Goal: Task Accomplishment & Management: Complete application form

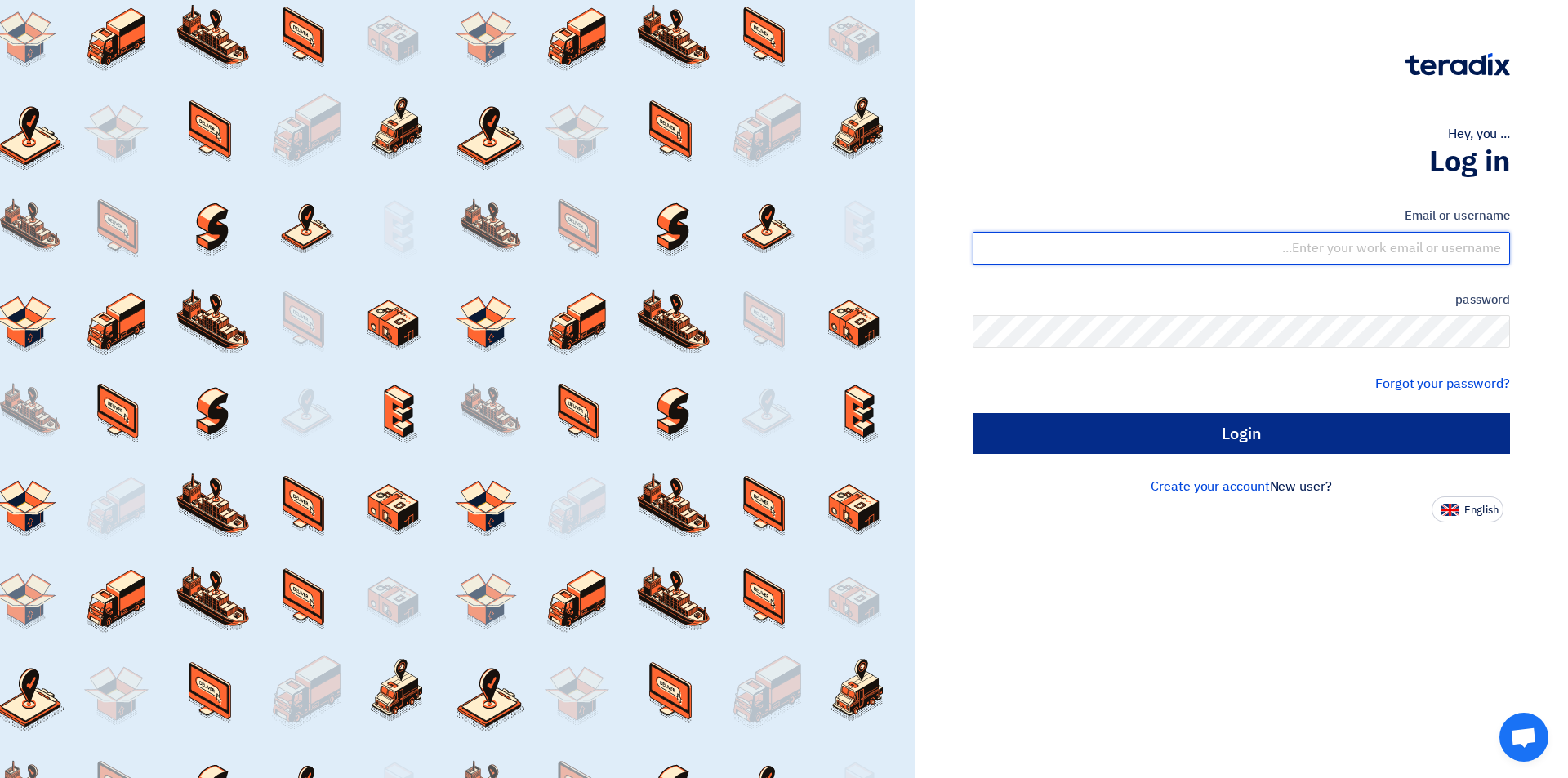
type input "sales@tareeqalkhair.com"
click at [1174, 432] on input "Login" at bounding box center [1241, 433] width 538 height 41
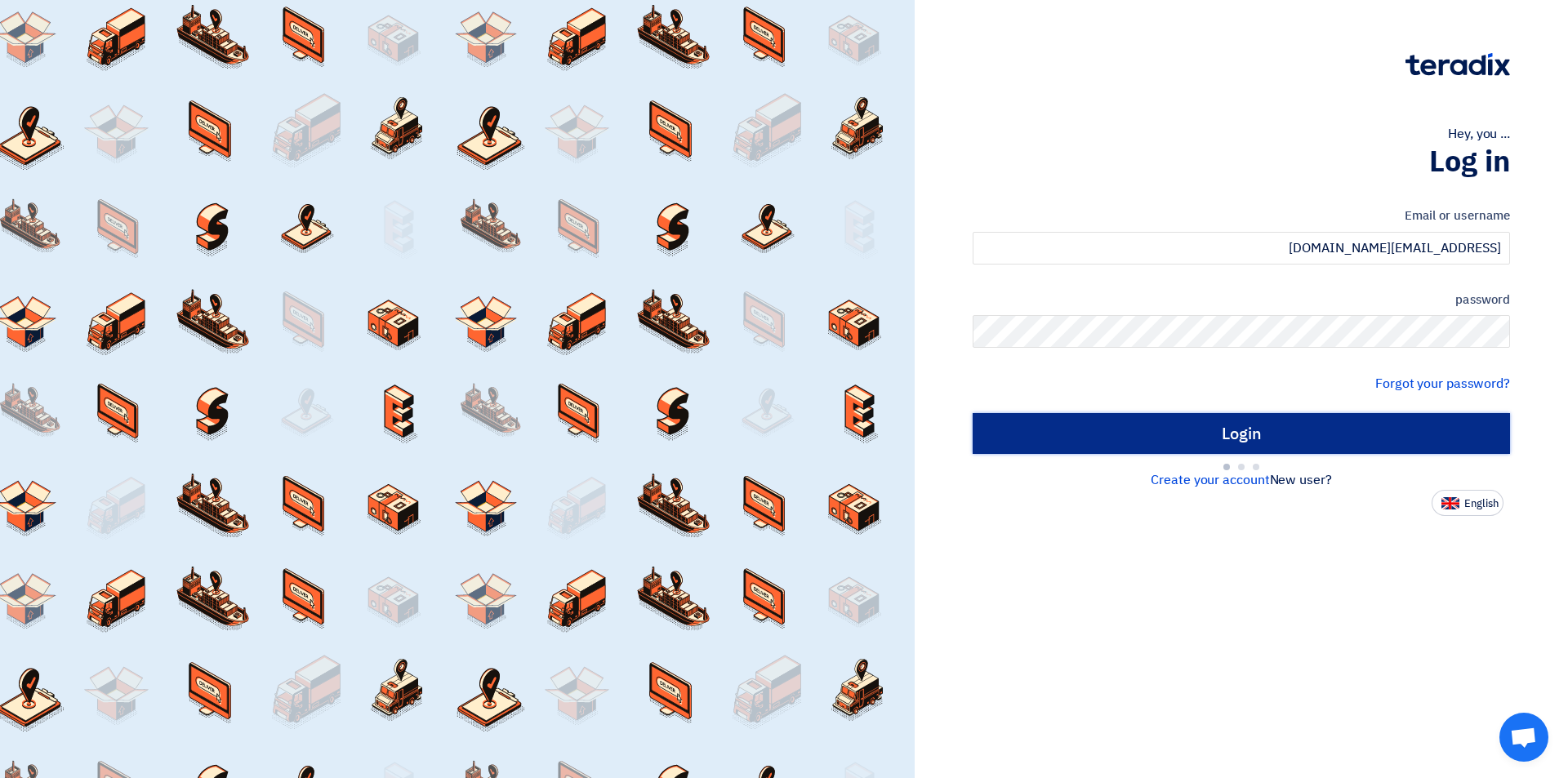
type input "Sign in"
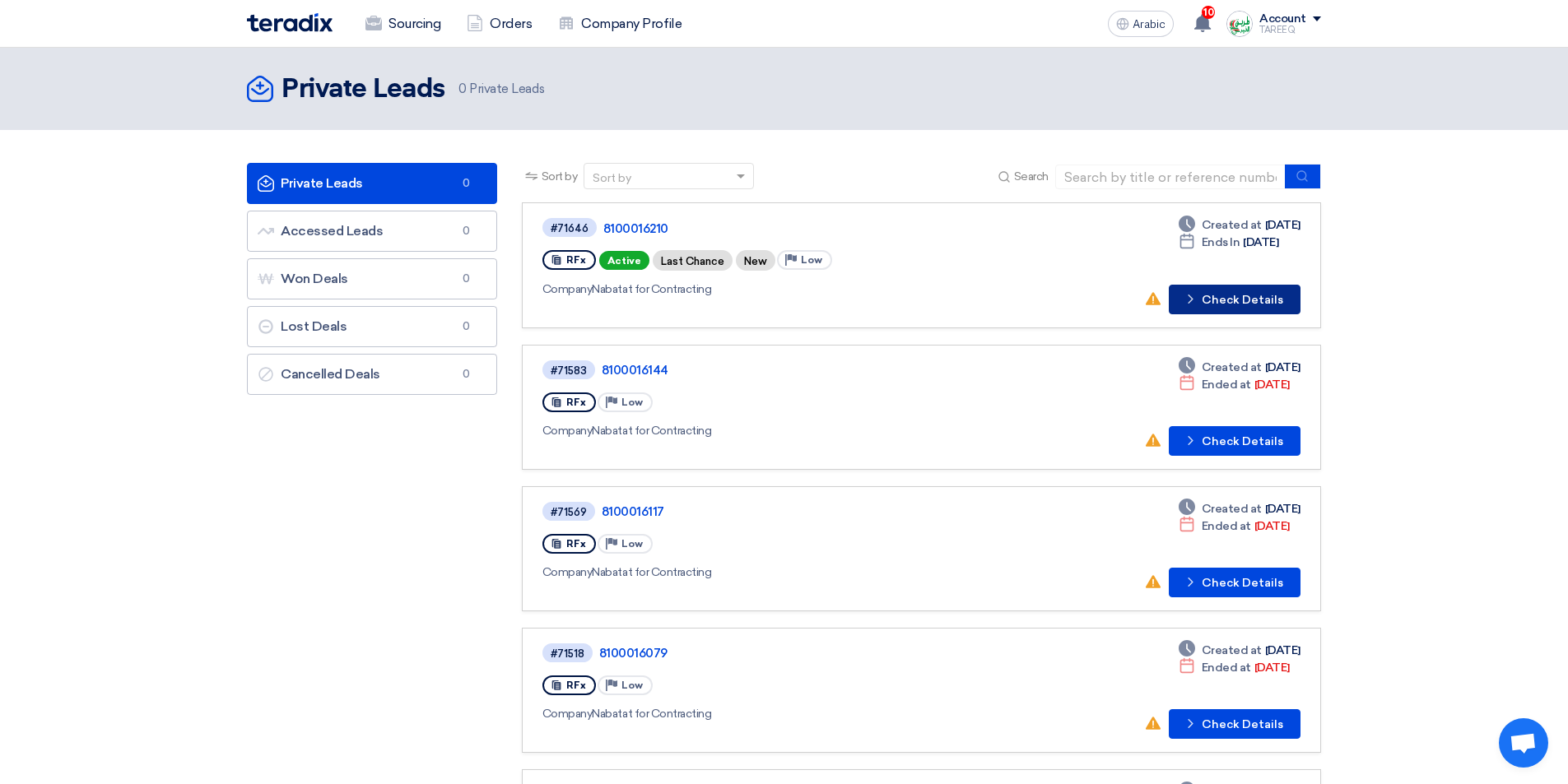
click at [1227, 305] on font "Check Details" at bounding box center [1242, 300] width 82 height 14
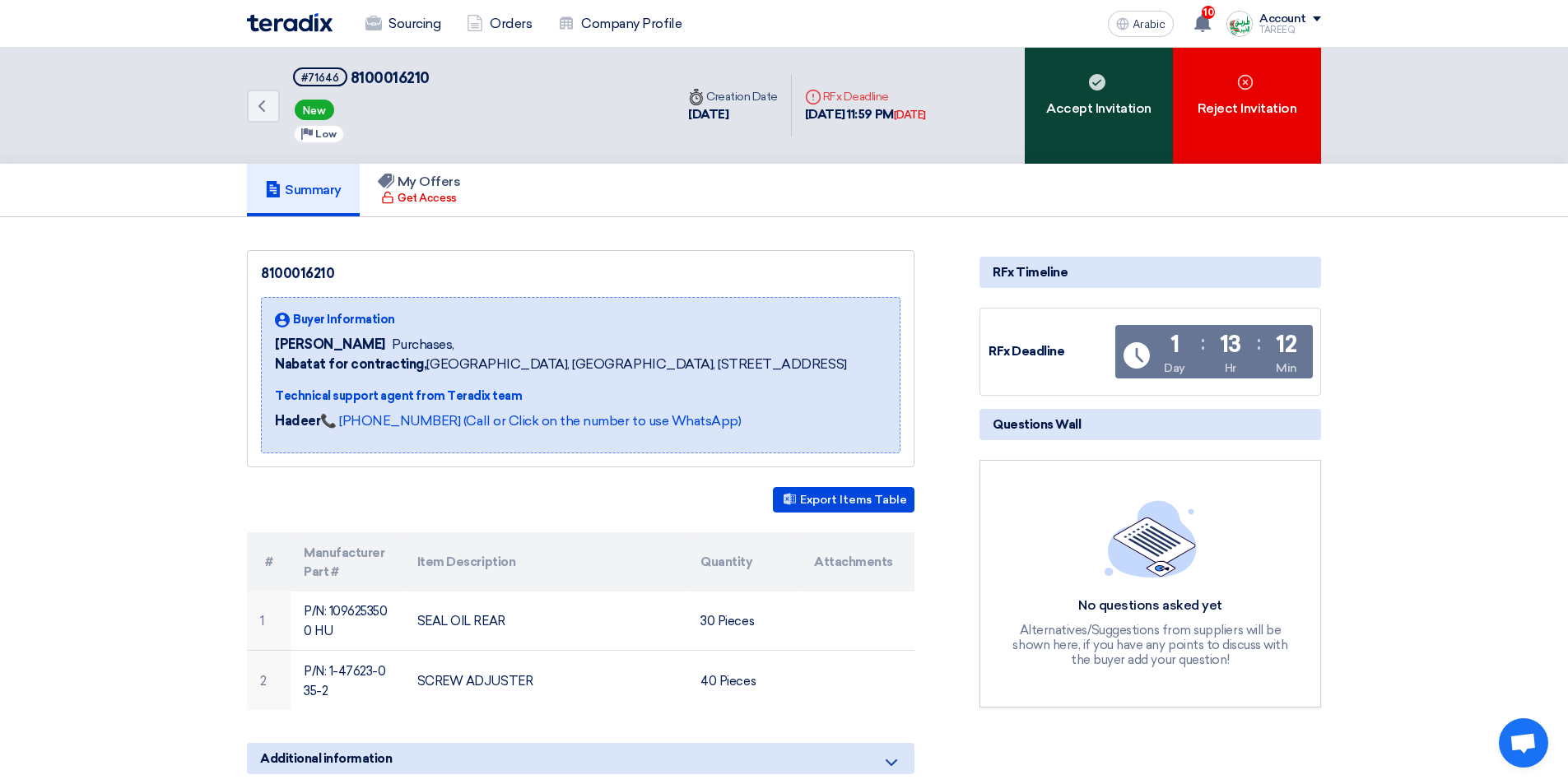
click at [1104, 110] on font "Accept Invitation" at bounding box center [1099, 108] width 105 height 16
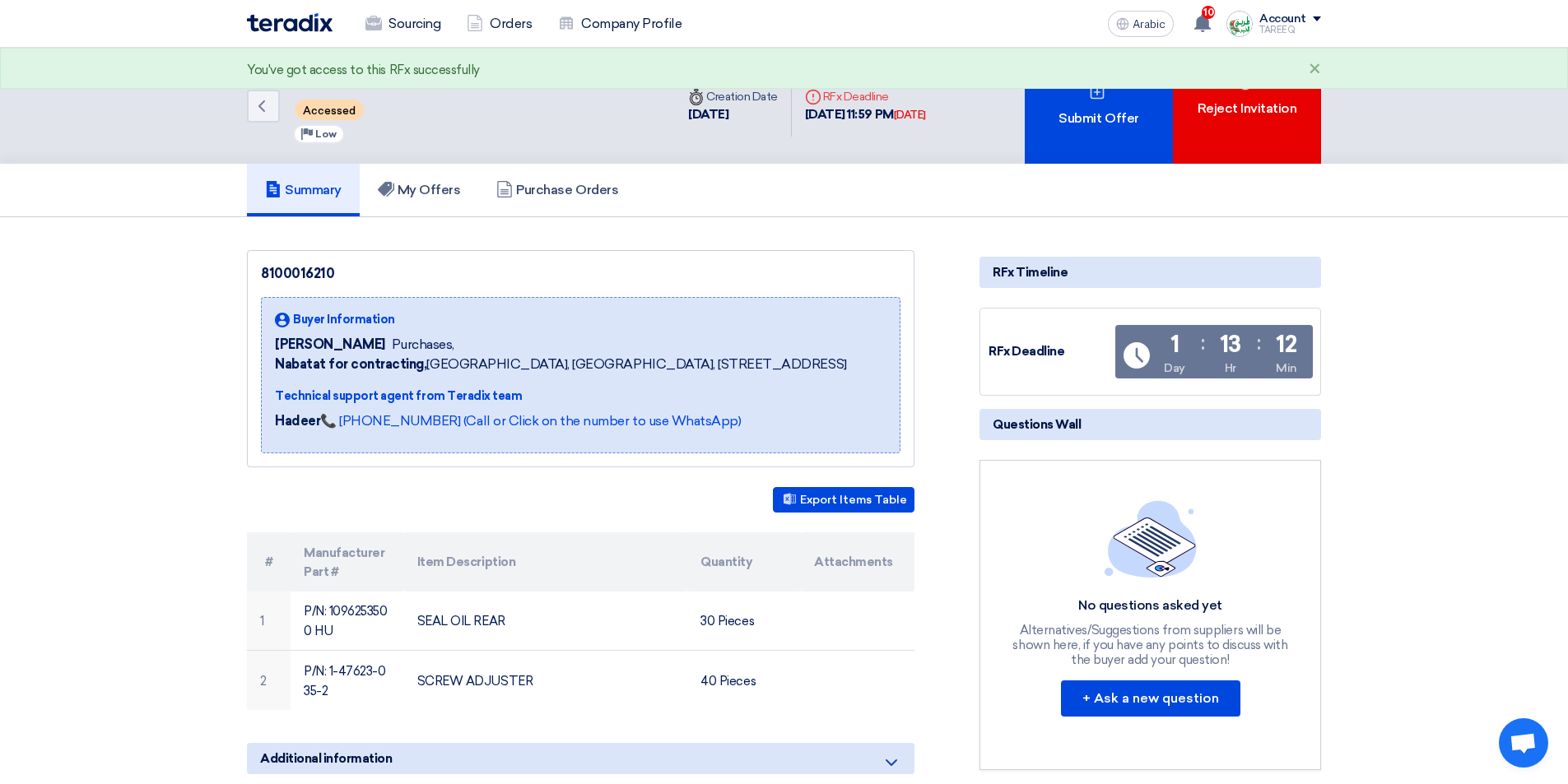
click at [1102, 109] on font "Submit Offer" at bounding box center [1098, 118] width 80 height 20
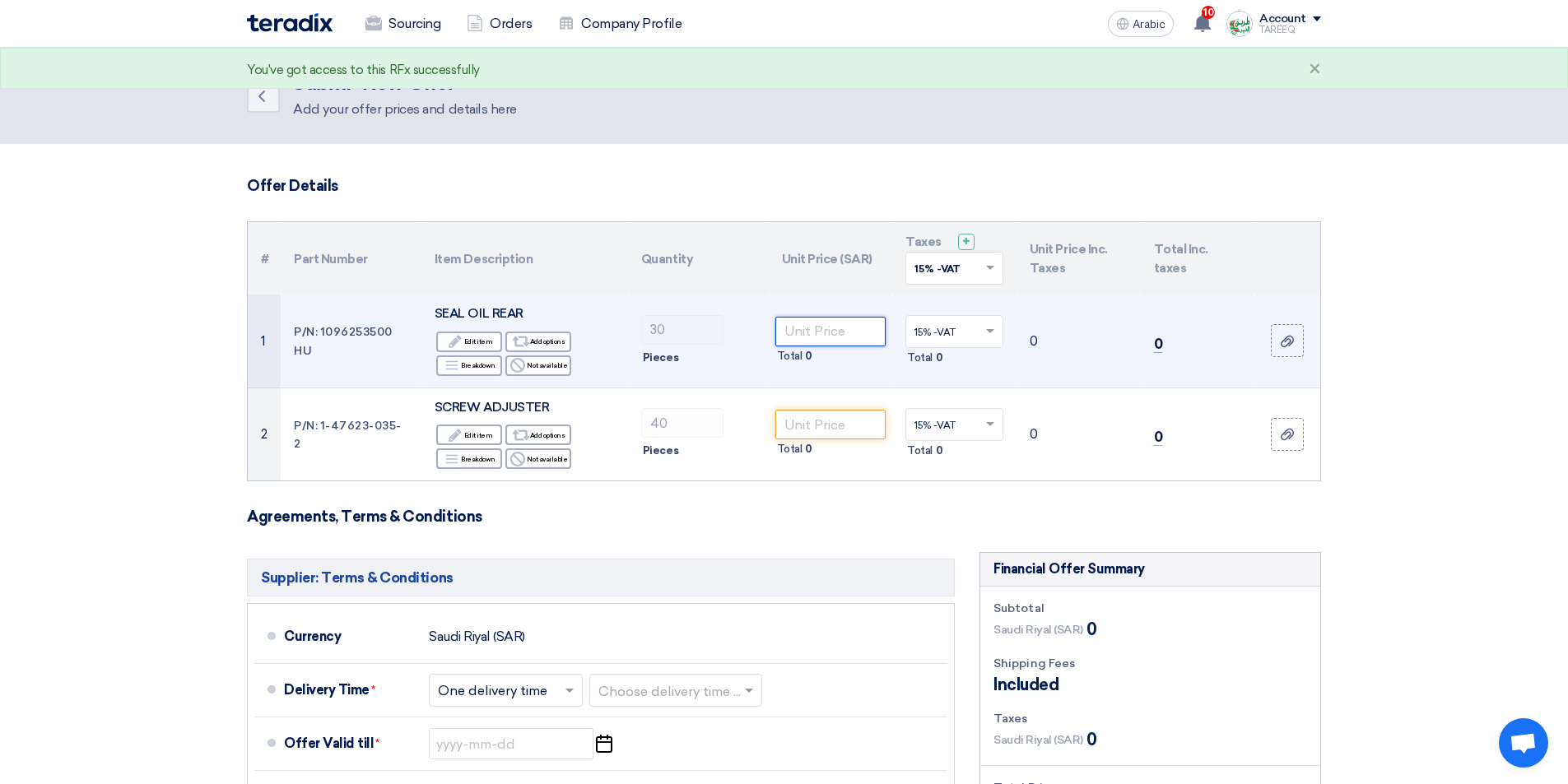
click at [852, 339] on input "number" at bounding box center [831, 331] width 111 height 30
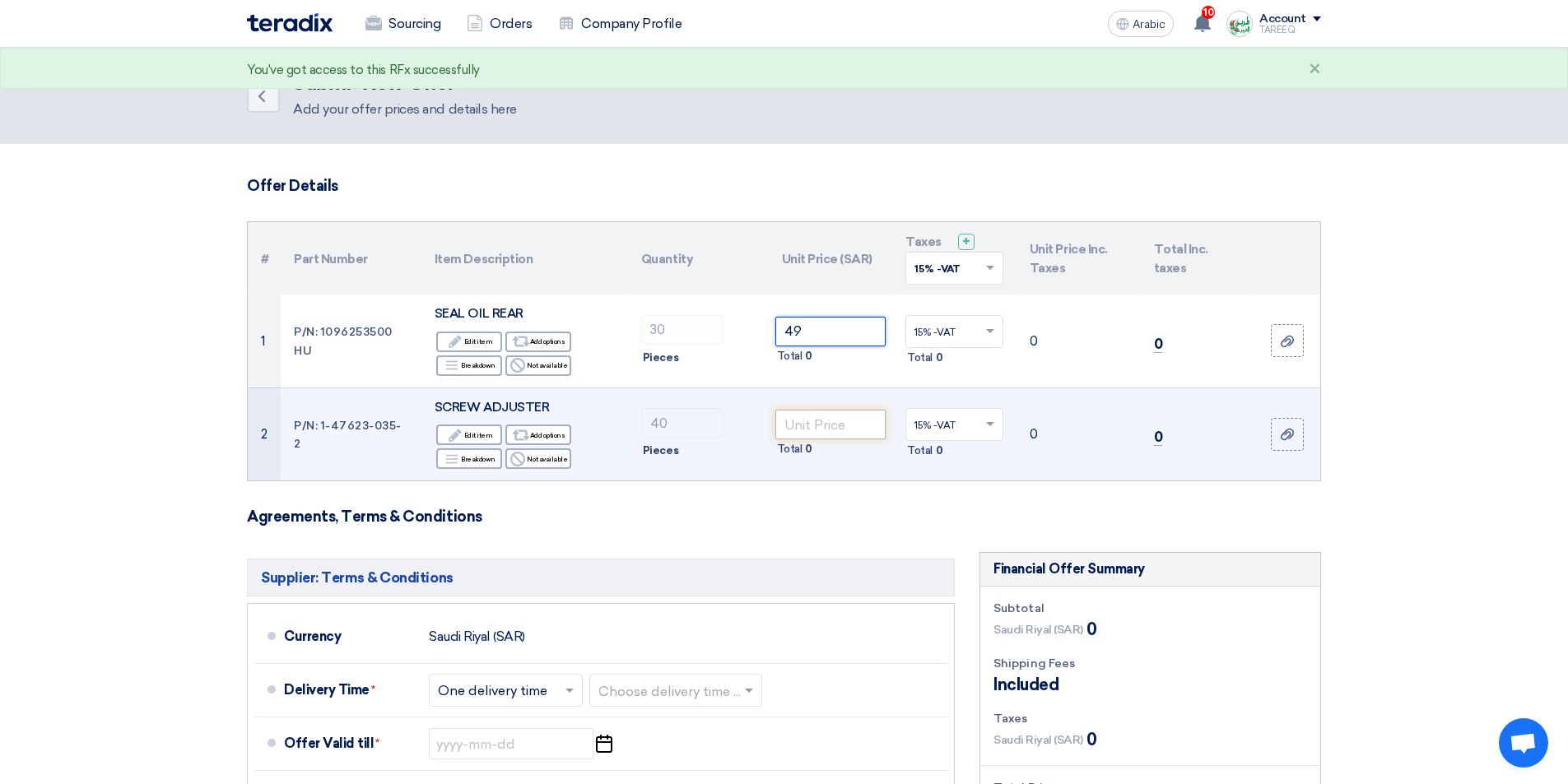
type input "49"
click at [822, 423] on input "number" at bounding box center [831, 424] width 111 height 30
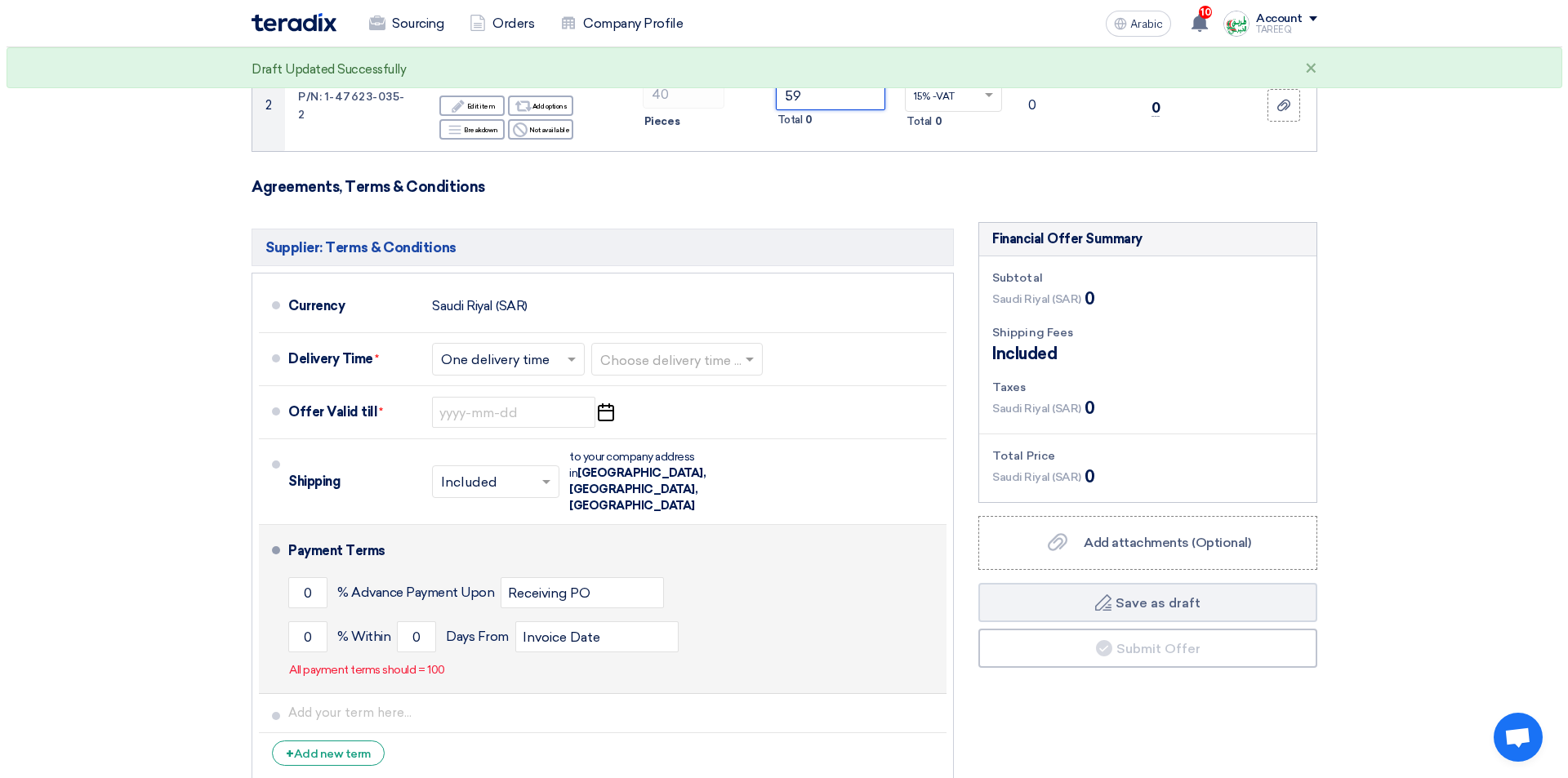
scroll to position [327, 0]
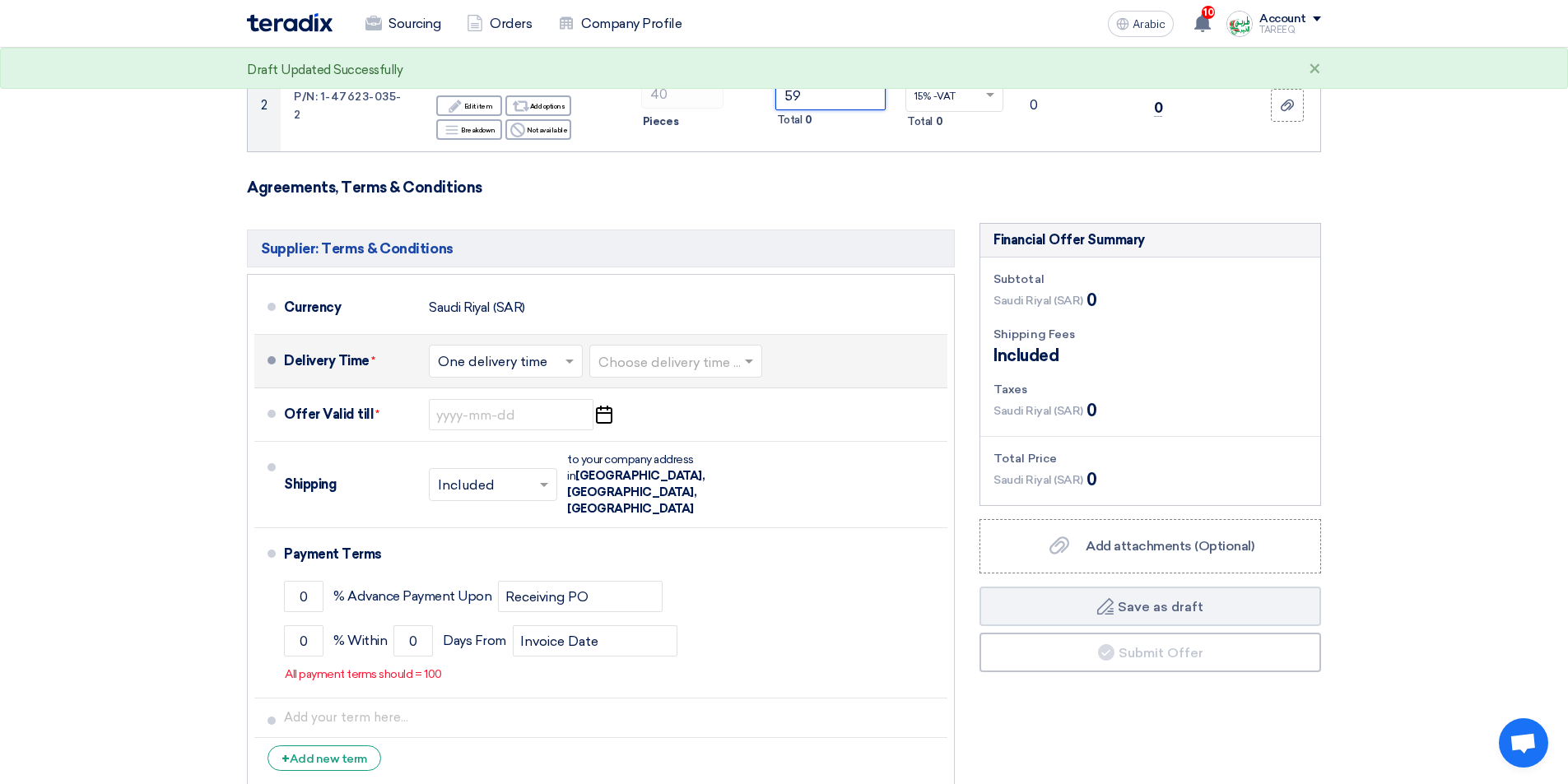
type input "59"
click at [679, 357] on input "text" at bounding box center [676, 362] width 157 height 23
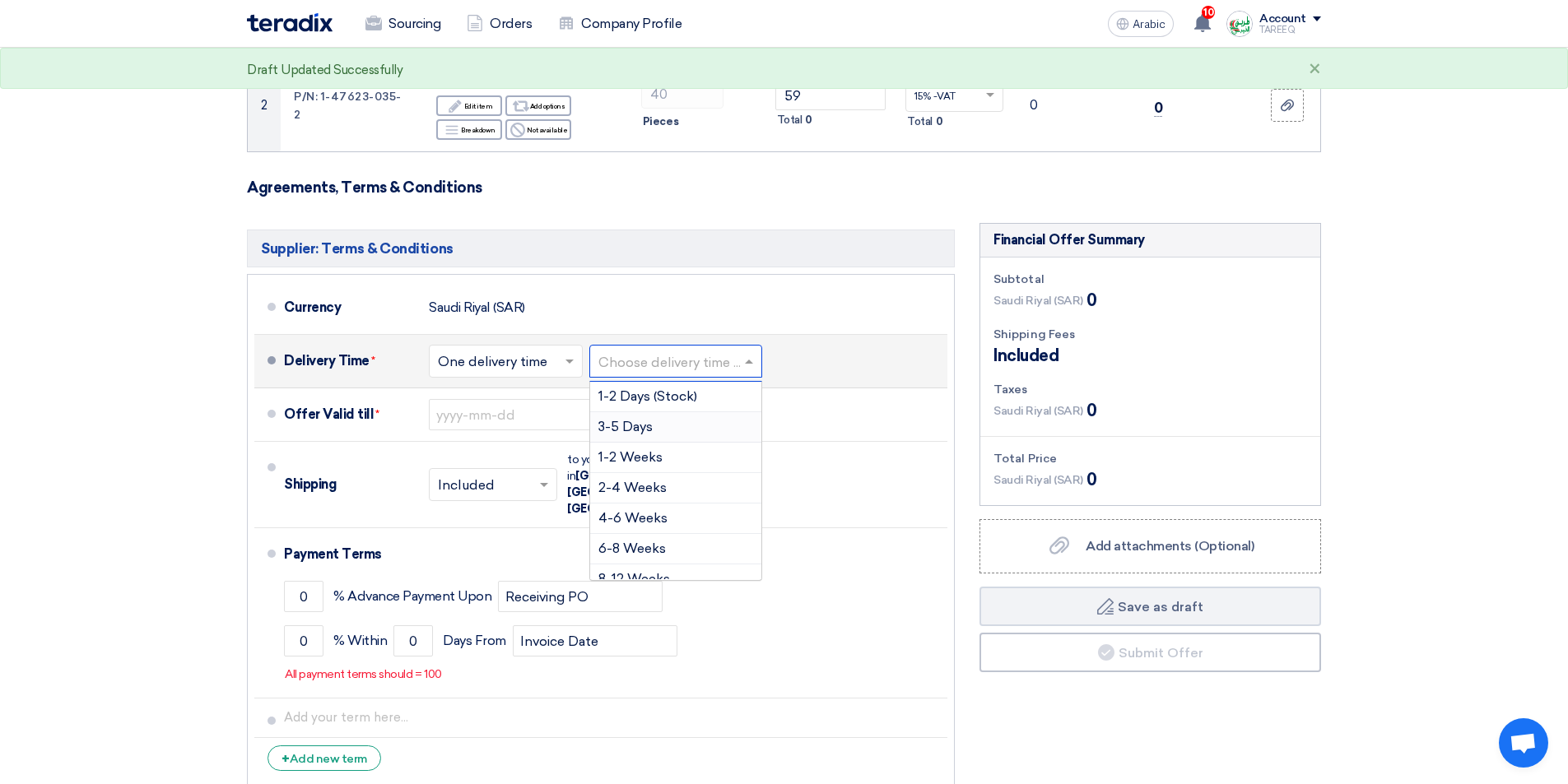
click at [623, 430] on font "3-5 Days" at bounding box center [625, 426] width 54 height 16
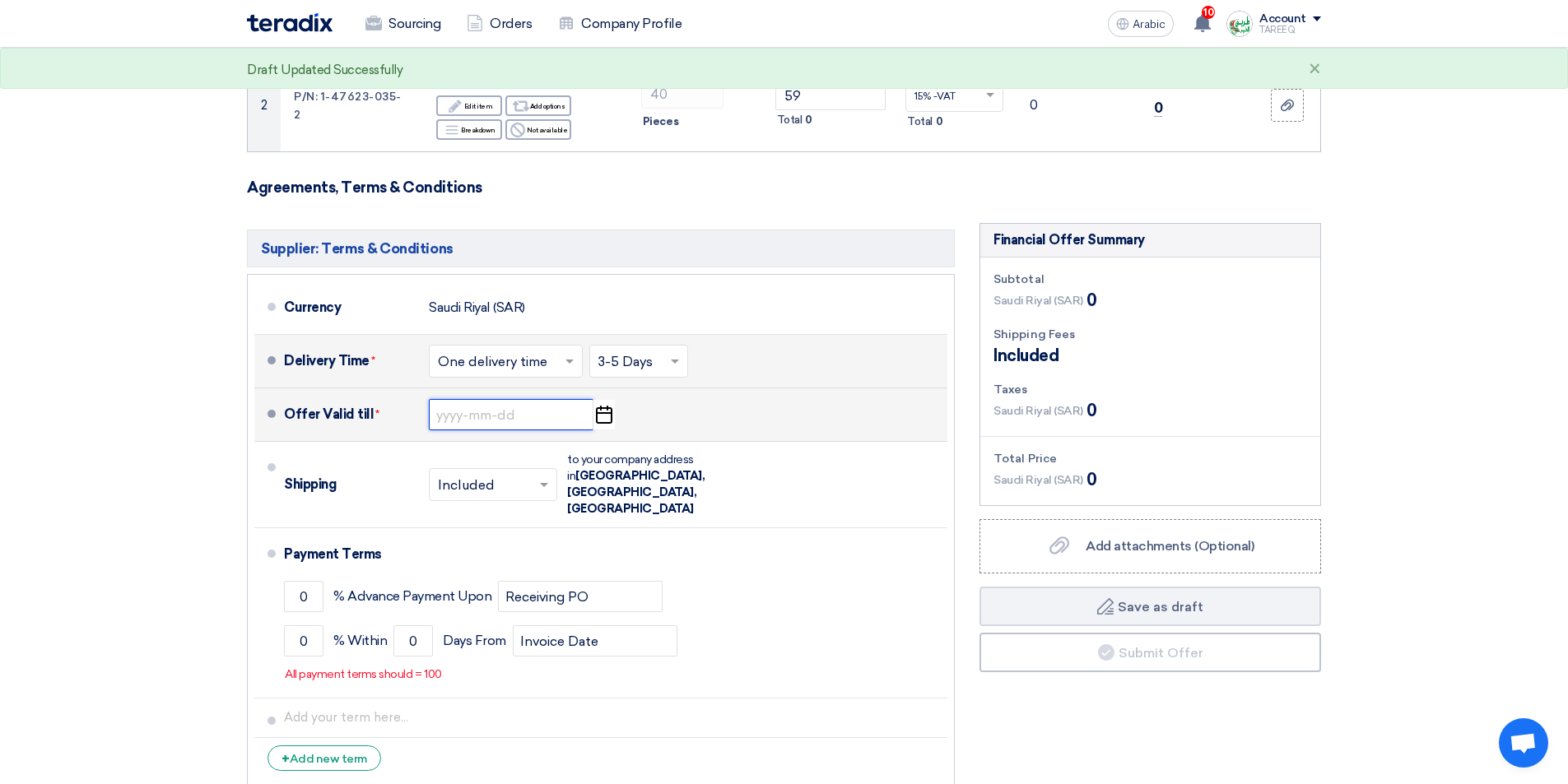
click at [529, 416] on input at bounding box center [511, 414] width 164 height 31
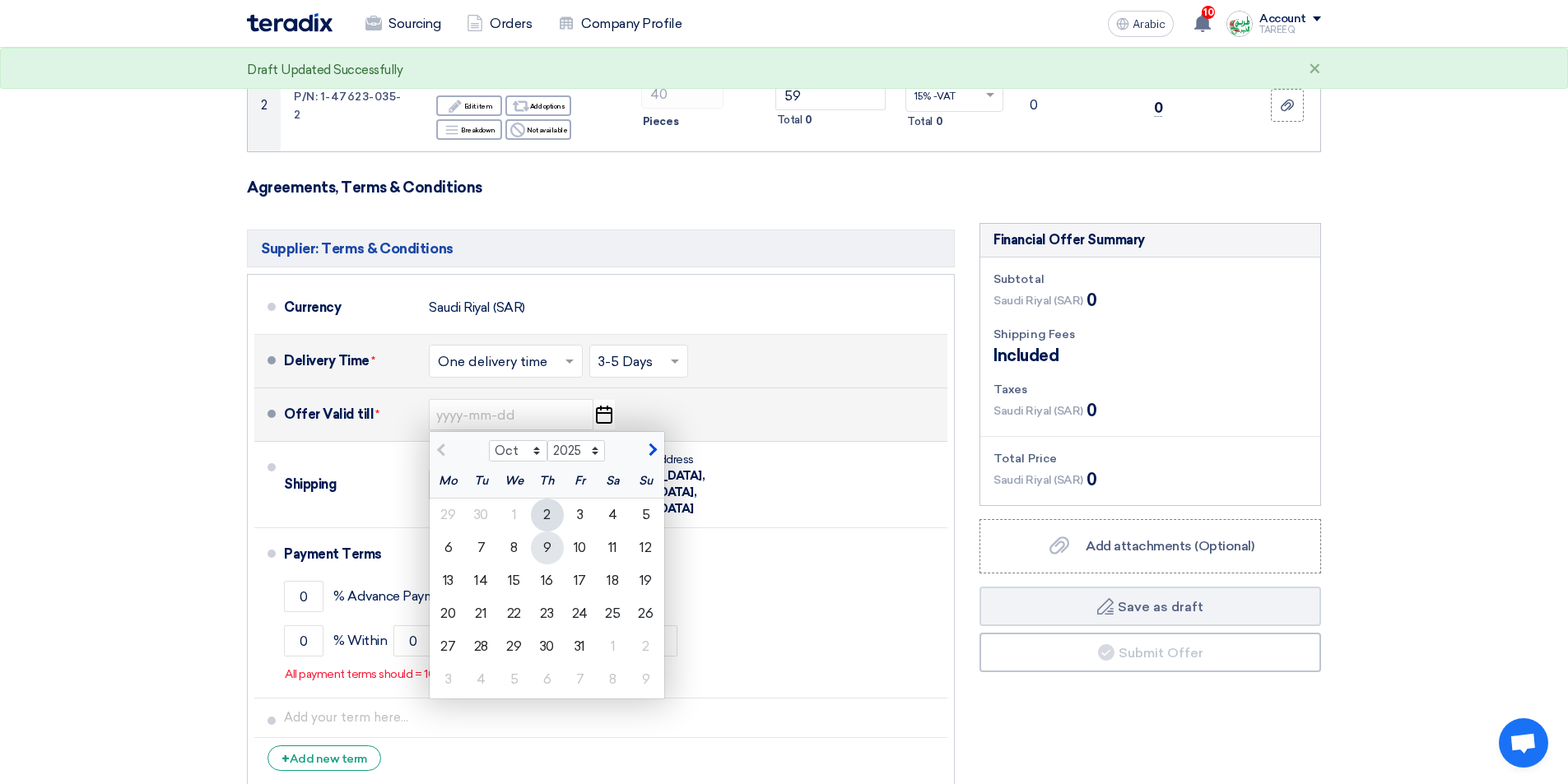
click at [555, 548] on div "9" at bounding box center [546, 547] width 33 height 33
type input "10/9/2025"
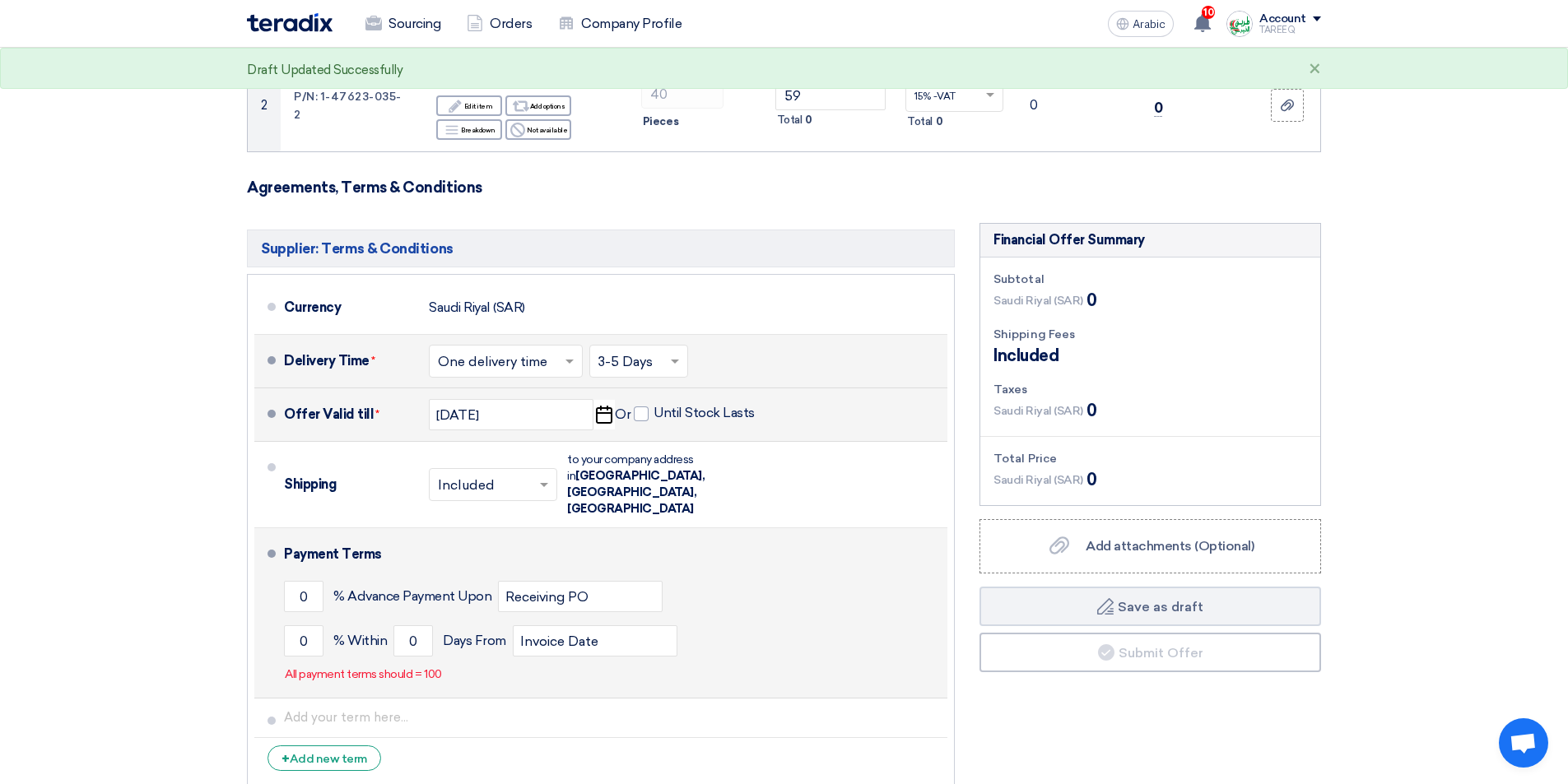
click at [280, 609] on li "Payment Terms 0 % Advance Payment Upon Receiving PO 0 % Within 0" at bounding box center [601, 613] width 693 height 170
drag, startPoint x: 285, startPoint y: 613, endPoint x: 276, endPoint y: 616, distance: 9.5
click at [286, 625] on input "0" at bounding box center [303, 640] width 39 height 31
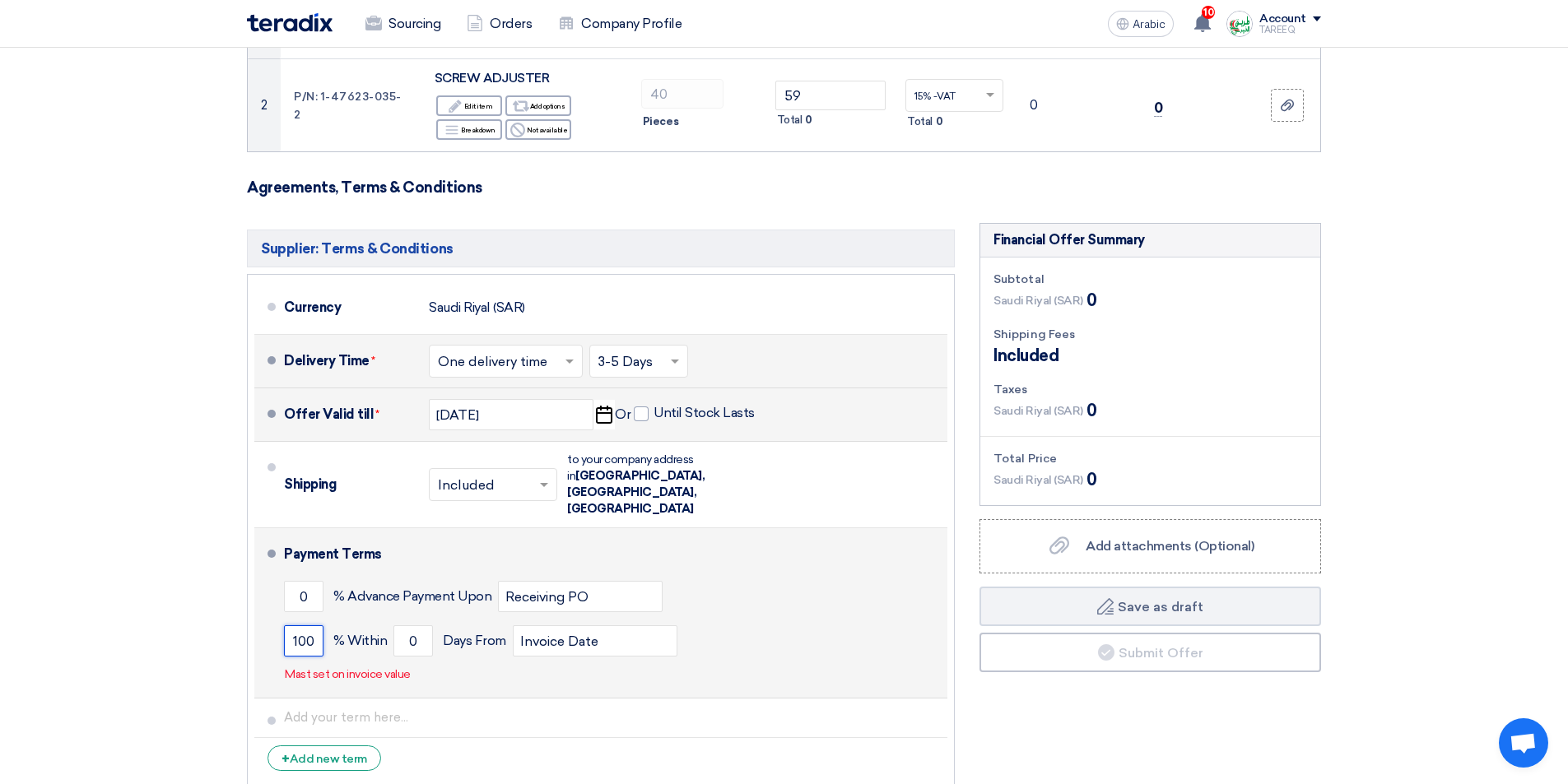
type input "100"
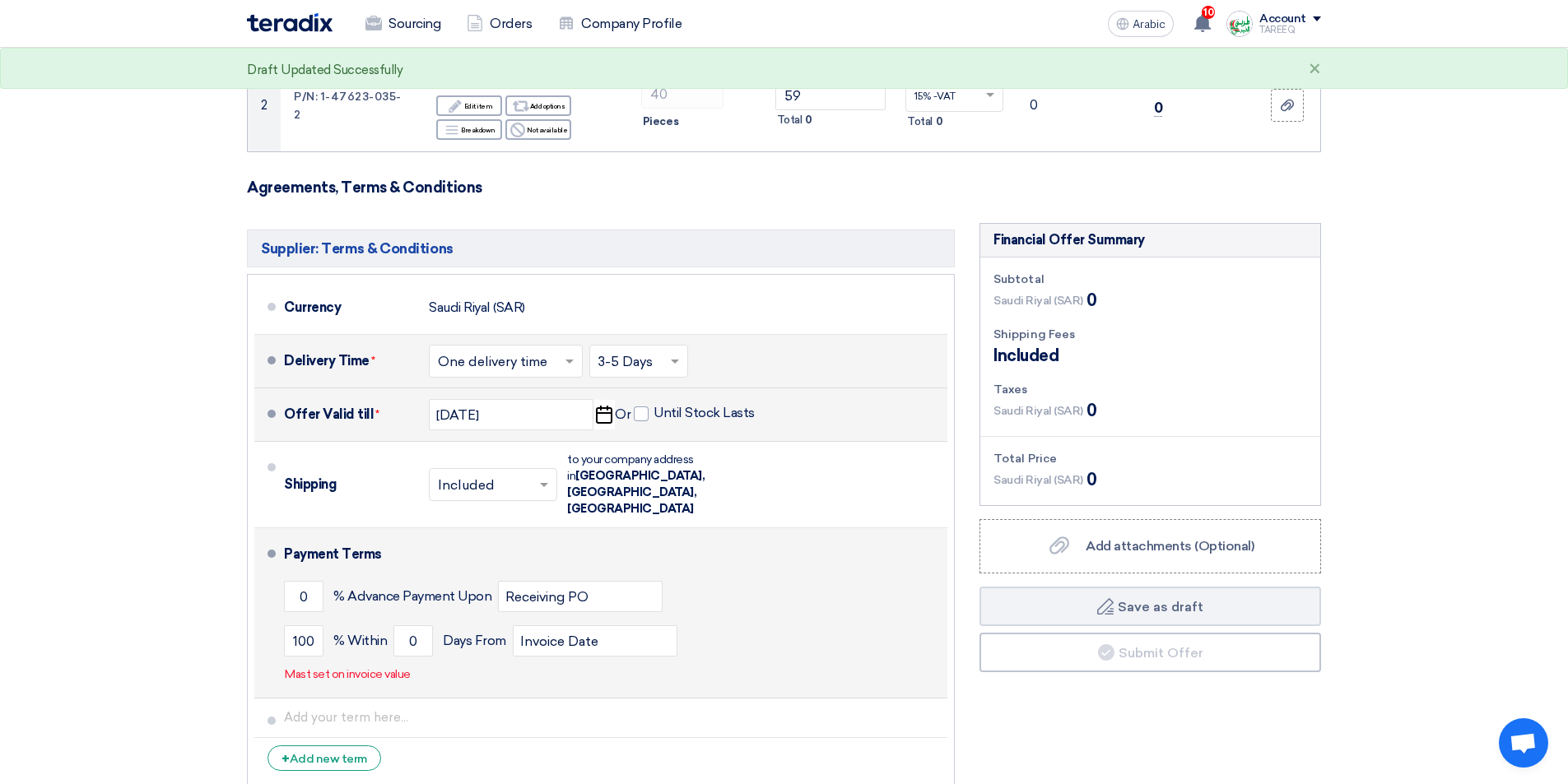
click at [388, 619] on div "100 % Within 0 Days From Invoice Date" at bounding box center [611, 640] width 656 height 44
click at [397, 625] on input "0" at bounding box center [413, 640] width 39 height 31
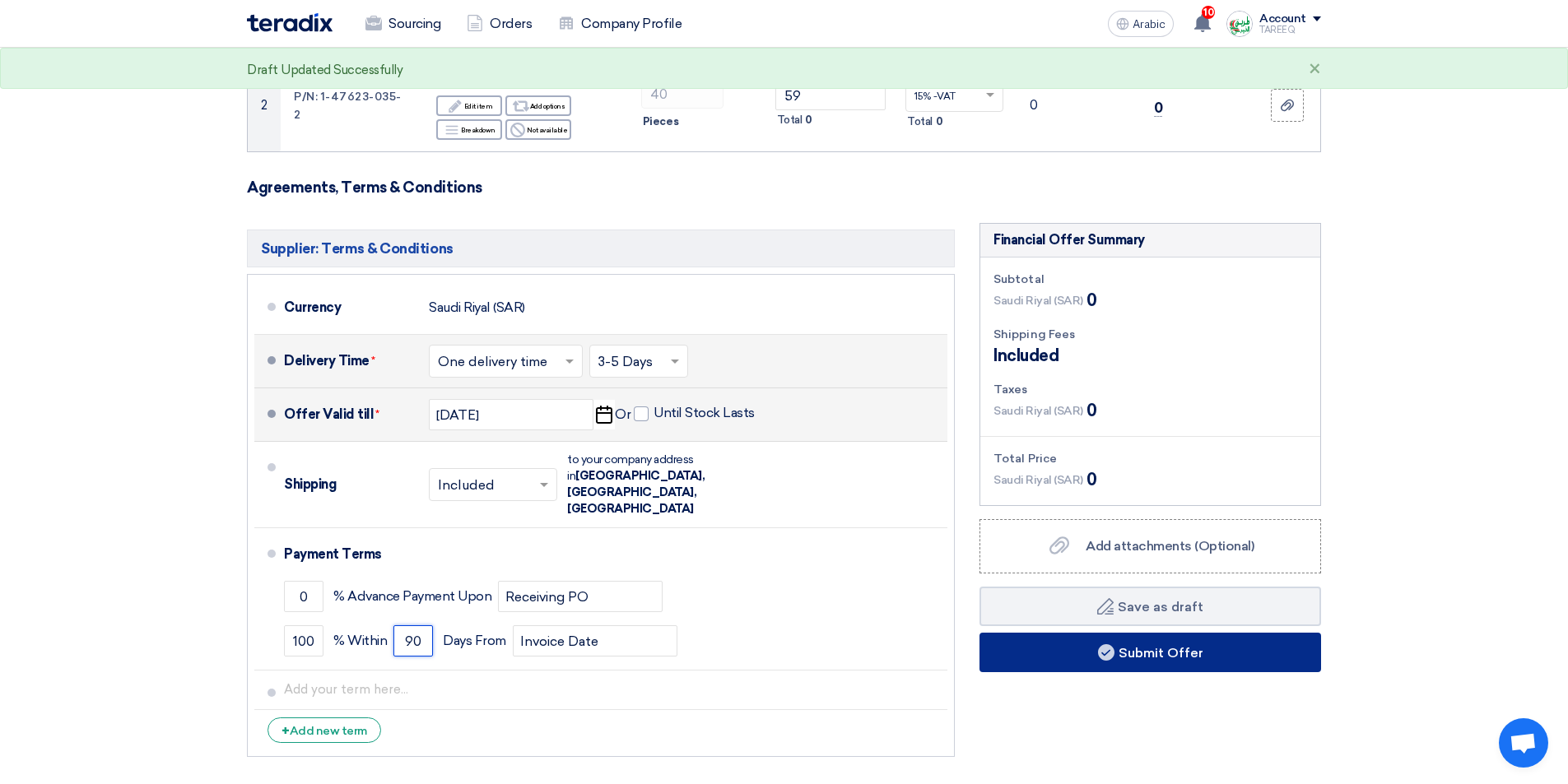
type input "90"
click at [1056, 653] on button "Submit Offer" at bounding box center [1150, 653] width 342 height 39
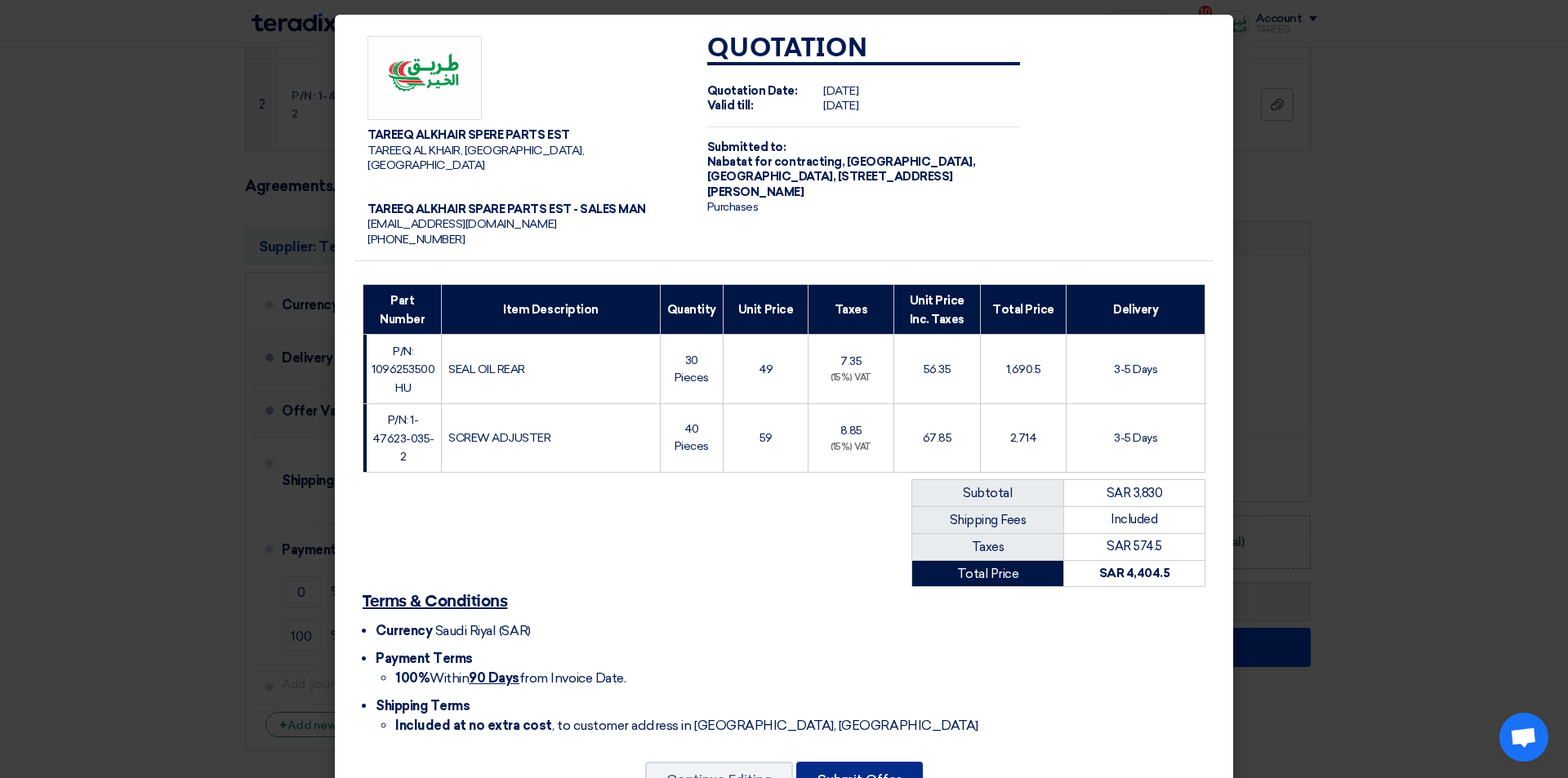
click at [866, 771] on font "Submit Offer" at bounding box center [859, 779] width 84 height 16
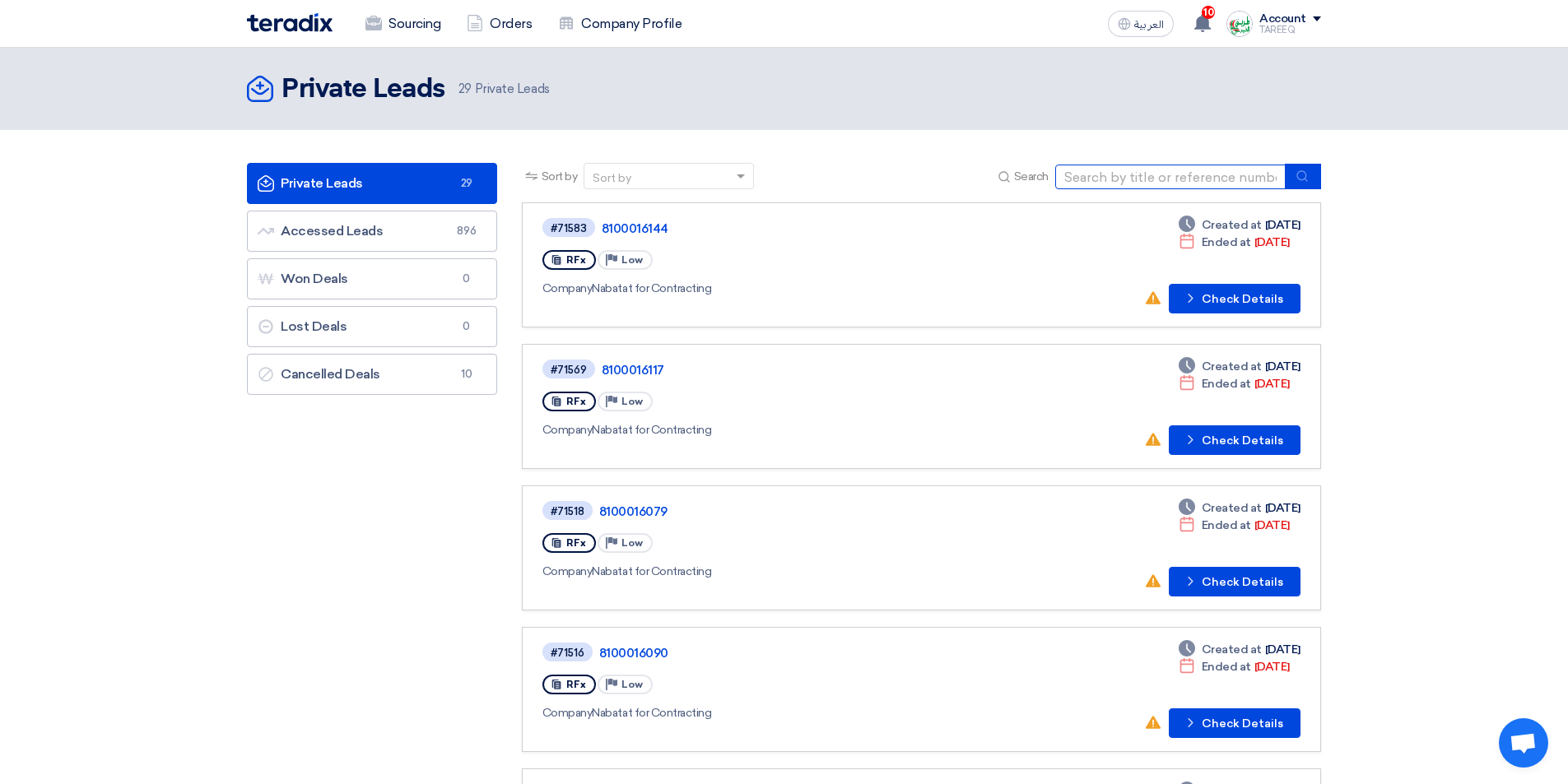
click at [1147, 182] on input at bounding box center [1170, 177] width 230 height 24
type input "71647"
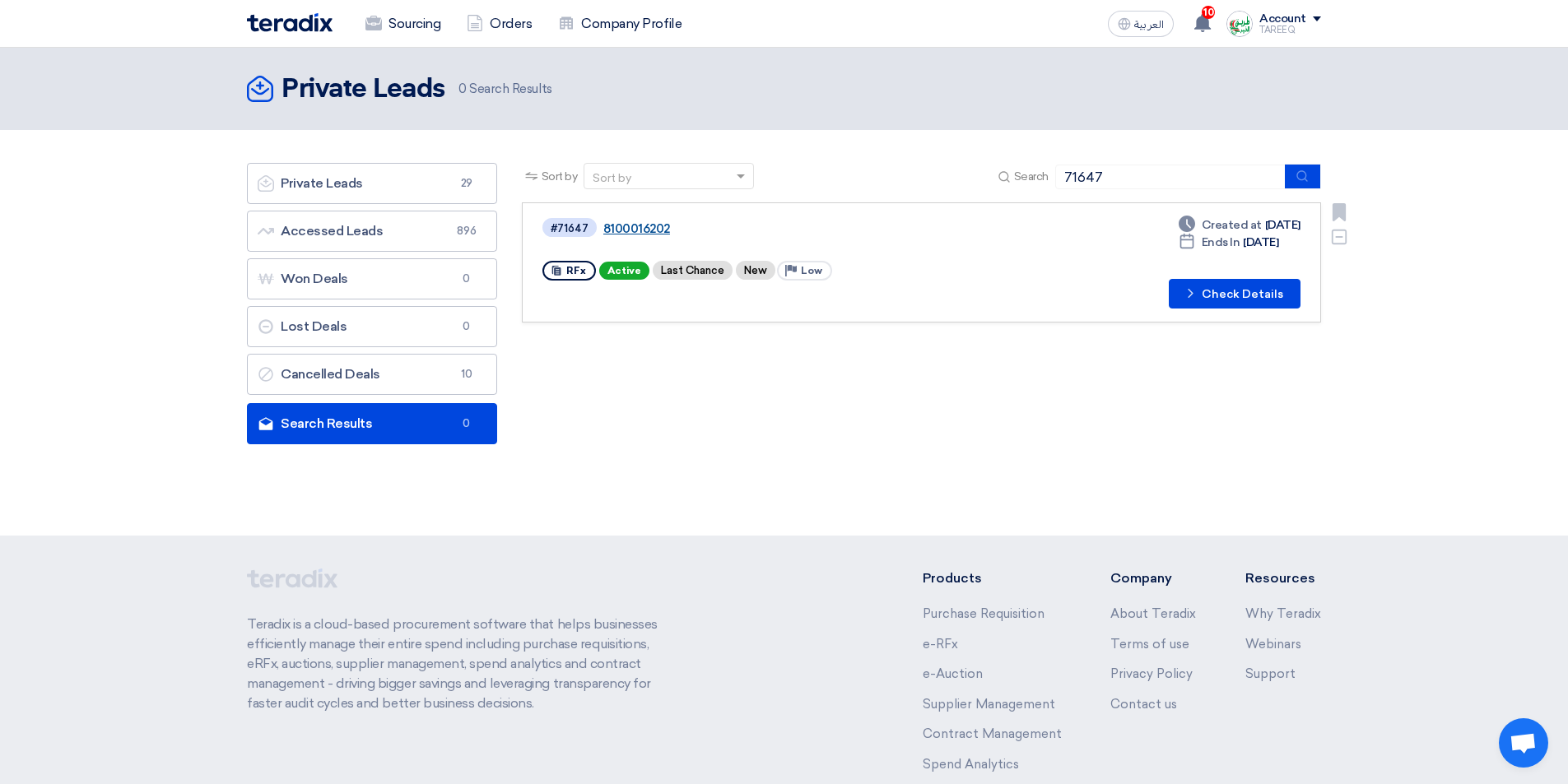
click at [617, 232] on link "8100016202" at bounding box center [808, 229] width 411 height 15
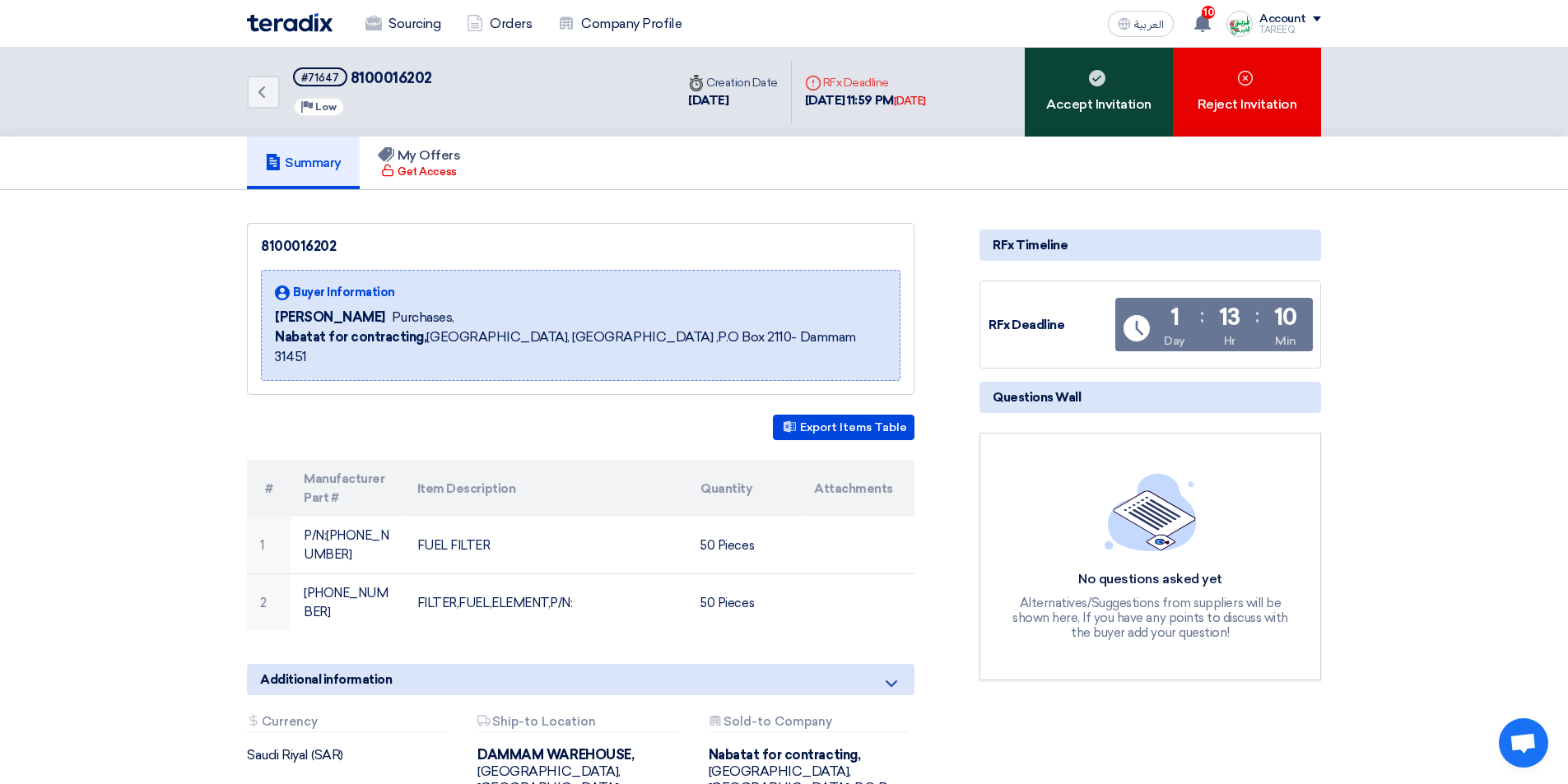
click at [1075, 79] on div "Accept Invitation" at bounding box center [1099, 92] width 148 height 89
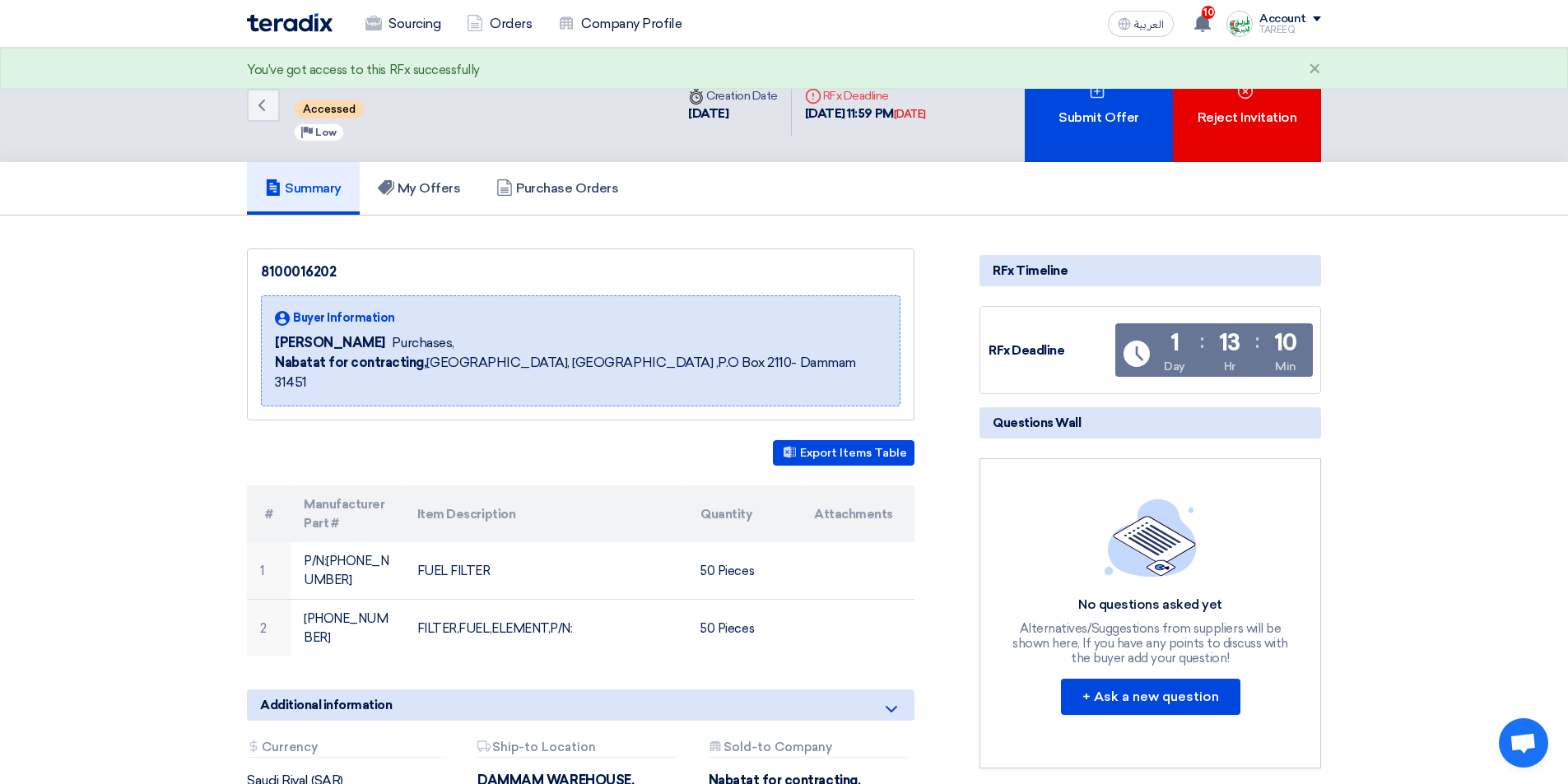
click at [1074, 79] on div "Submit Offer" at bounding box center [1099, 105] width 148 height 115
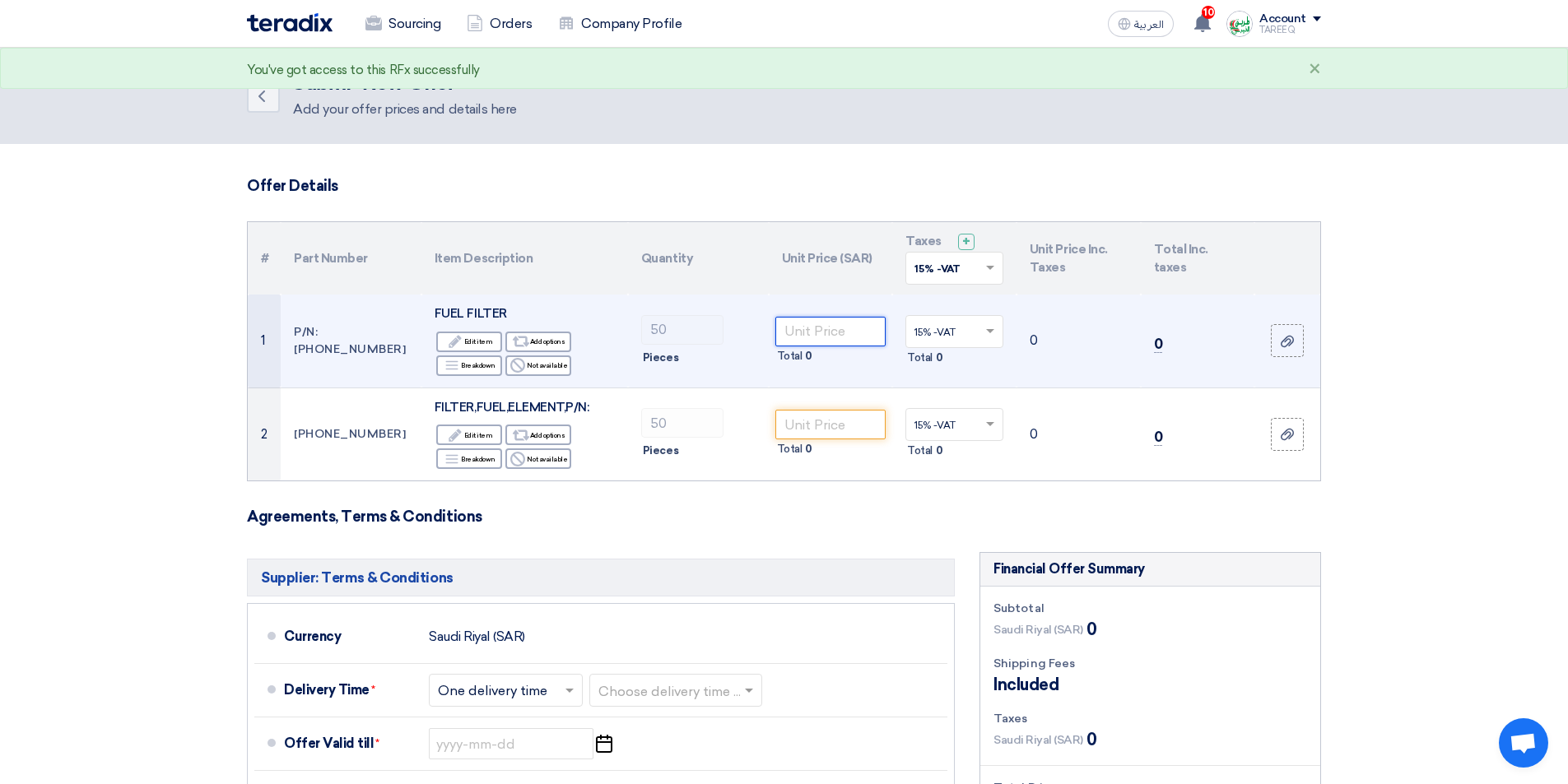
click at [812, 337] on input "number" at bounding box center [831, 331] width 111 height 30
type input "3"
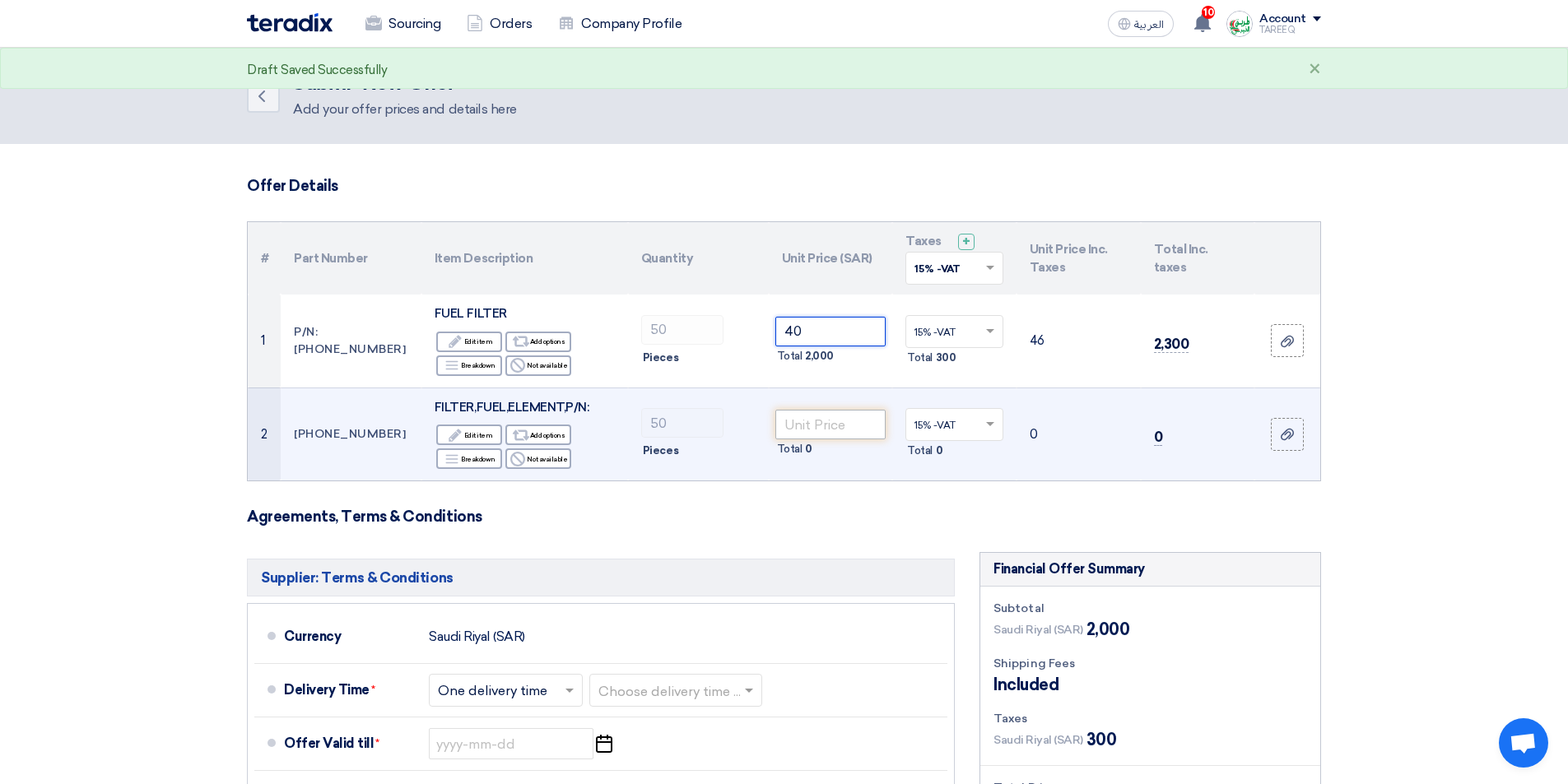
type input "40"
click at [833, 431] on input "number" at bounding box center [831, 424] width 111 height 30
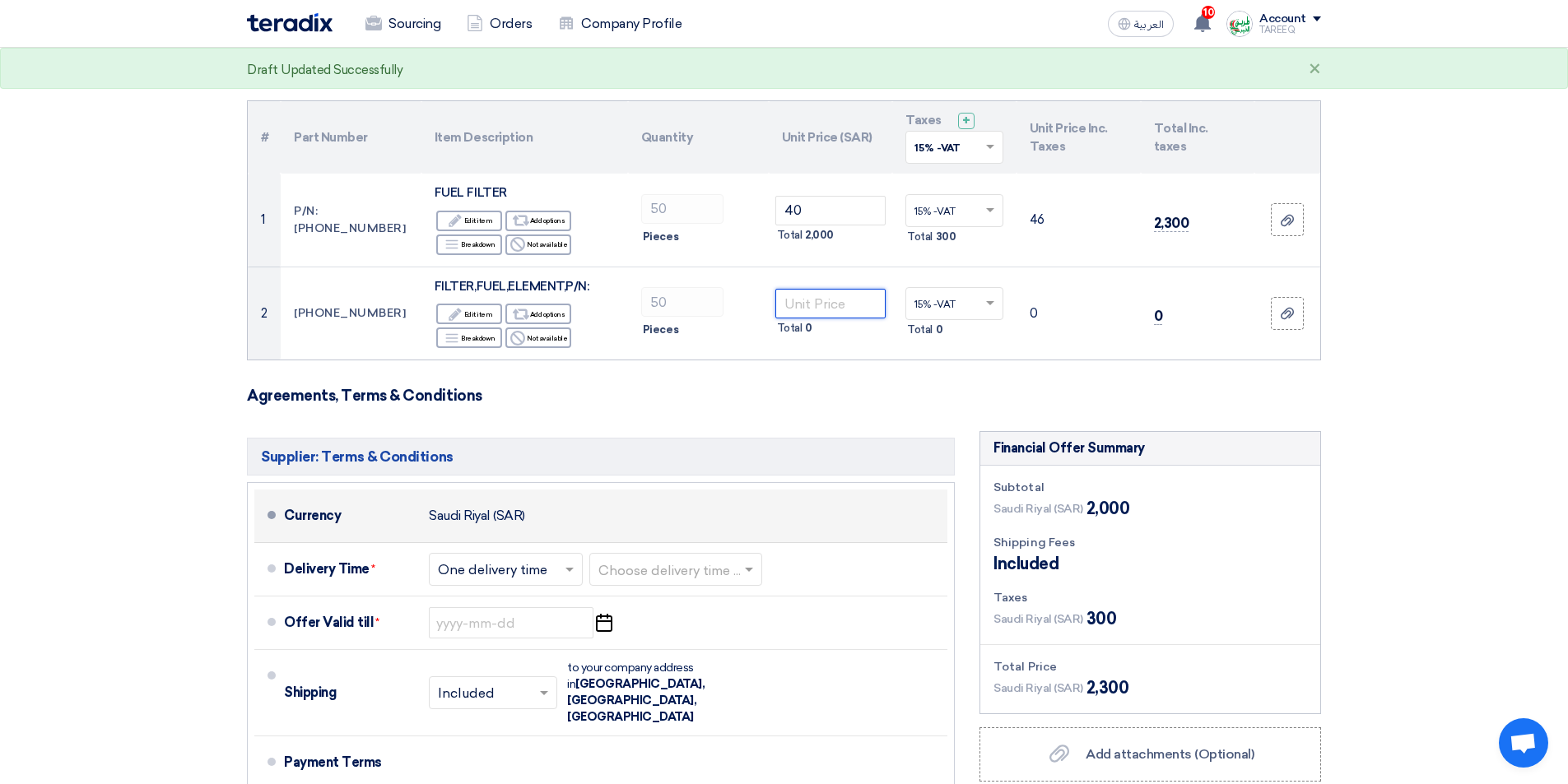
scroll to position [164, 0]
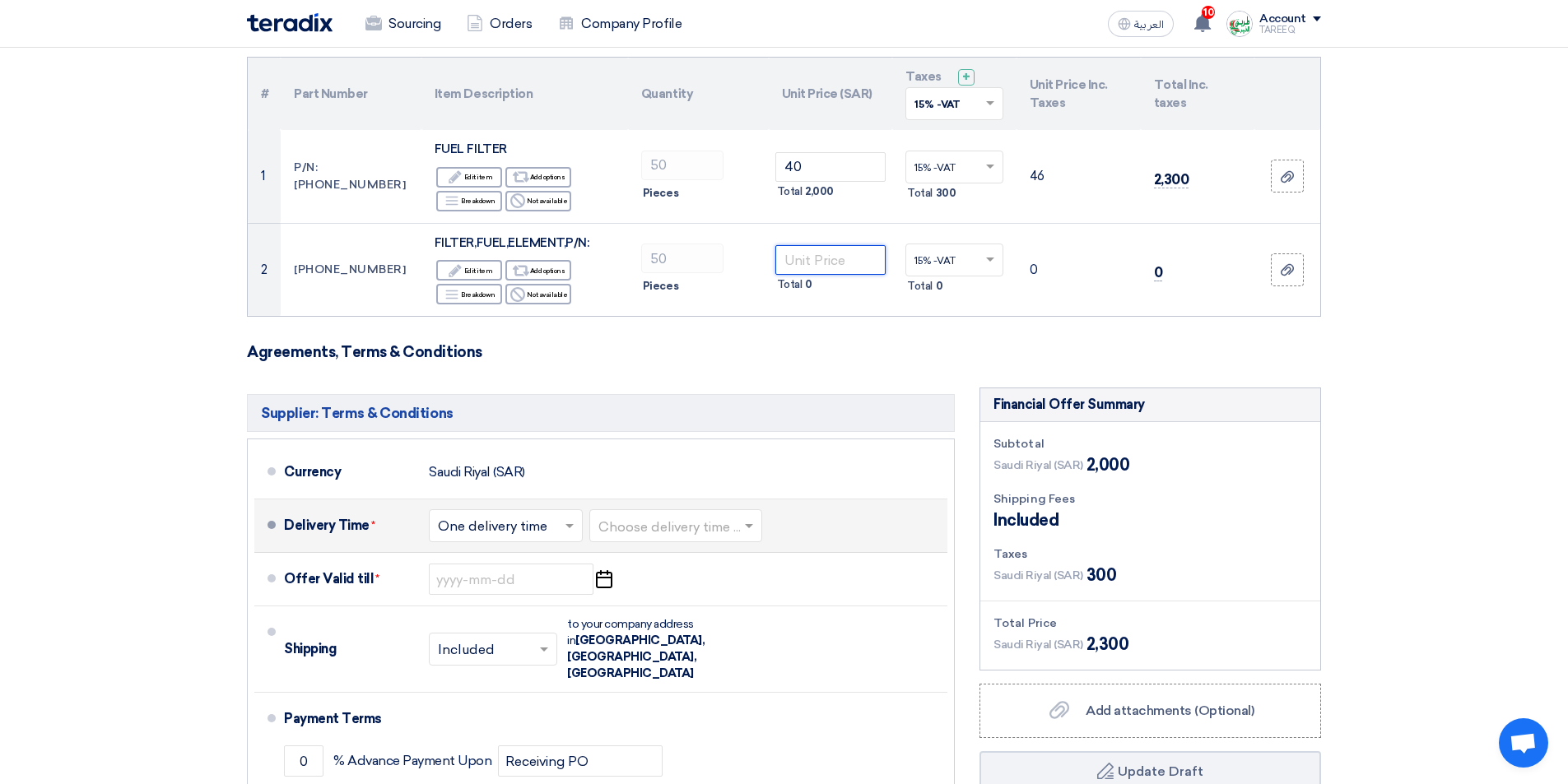
type input "4"
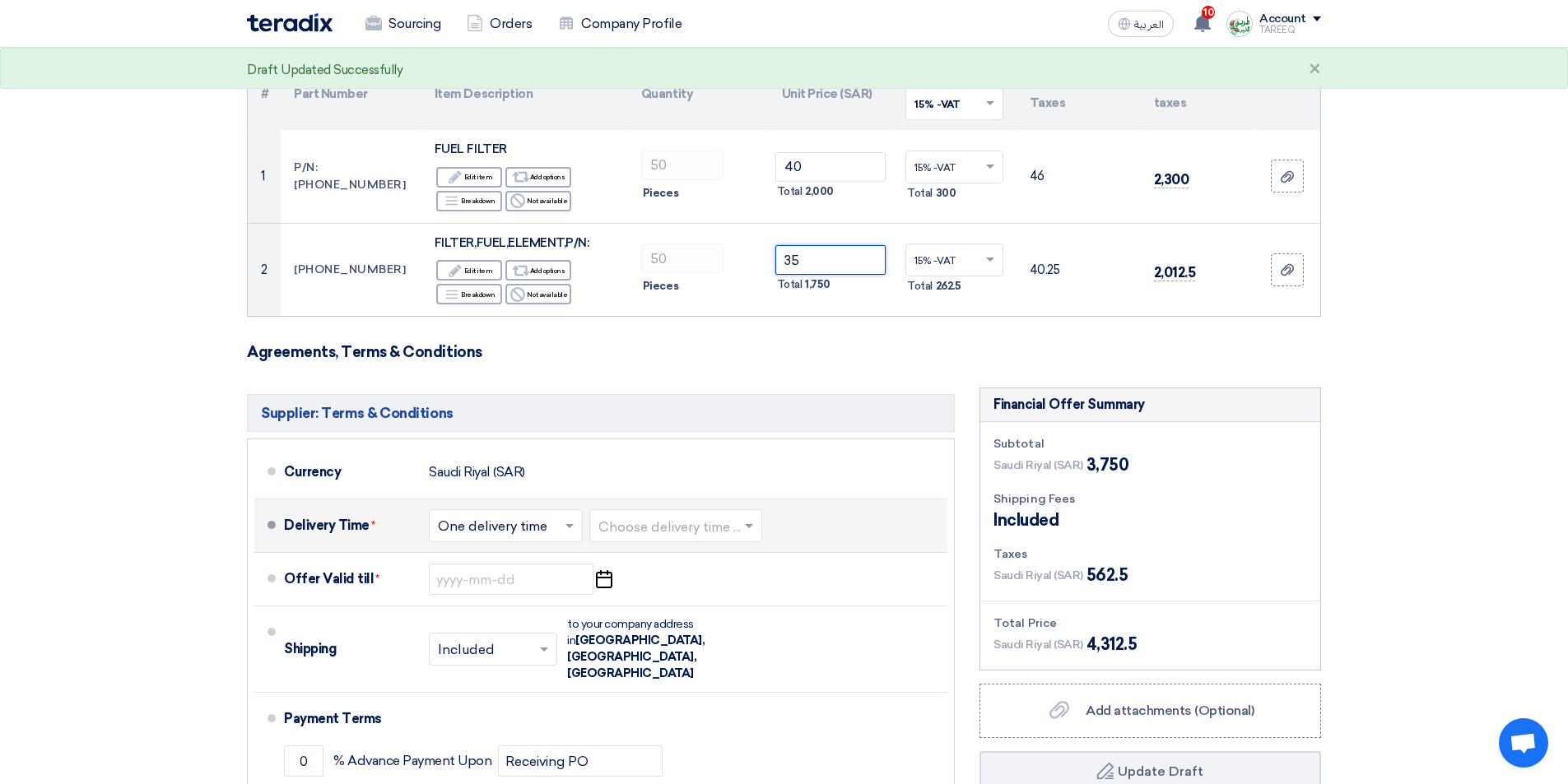
type input "35"
click at [979, 751] on button "Draft Update Draft" at bounding box center [1150, 771] width 342 height 39
click at [711, 522] on input "text" at bounding box center [676, 528] width 157 height 23
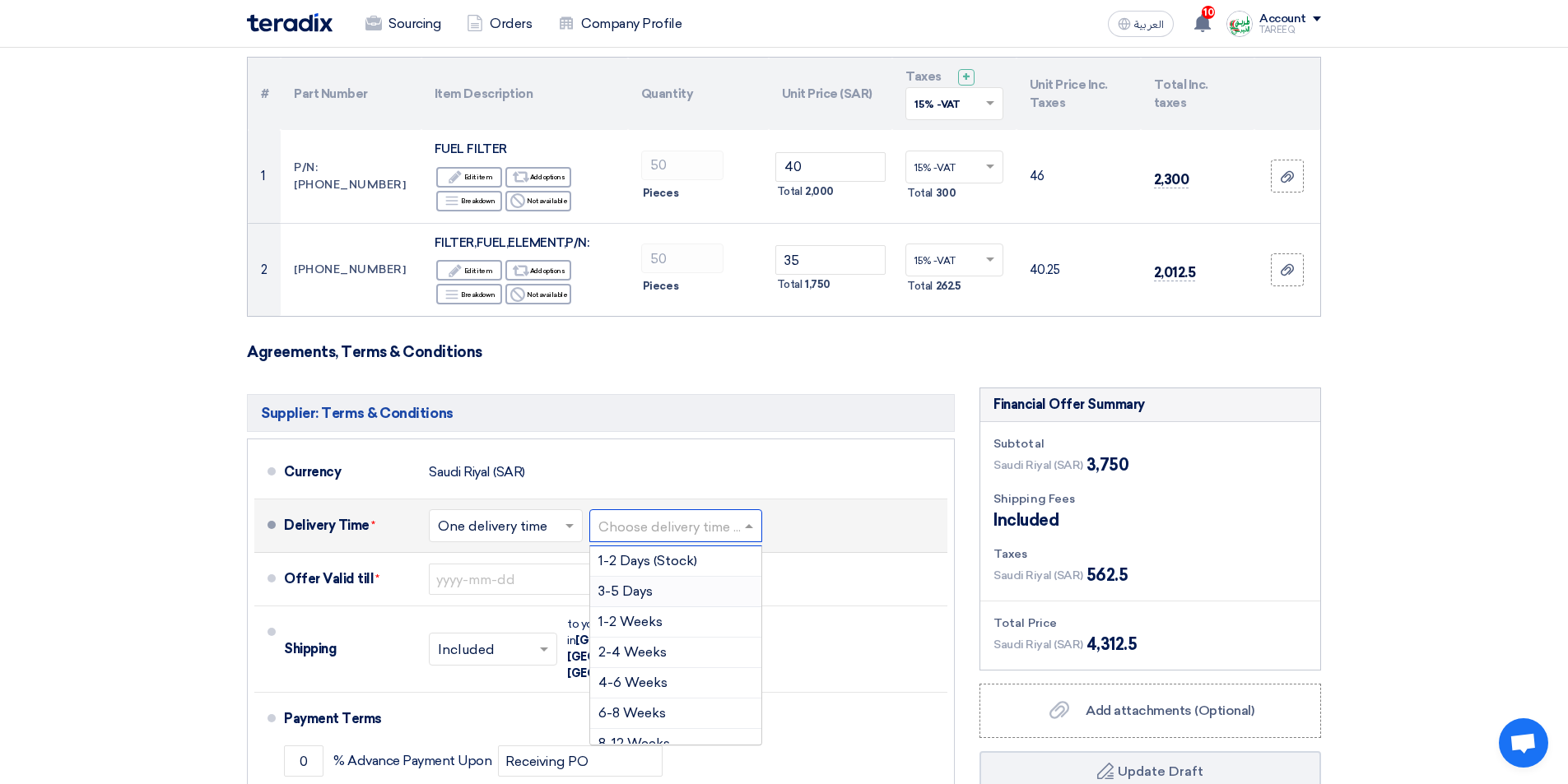
click at [654, 590] on div "3-5 Days" at bounding box center [675, 592] width 171 height 30
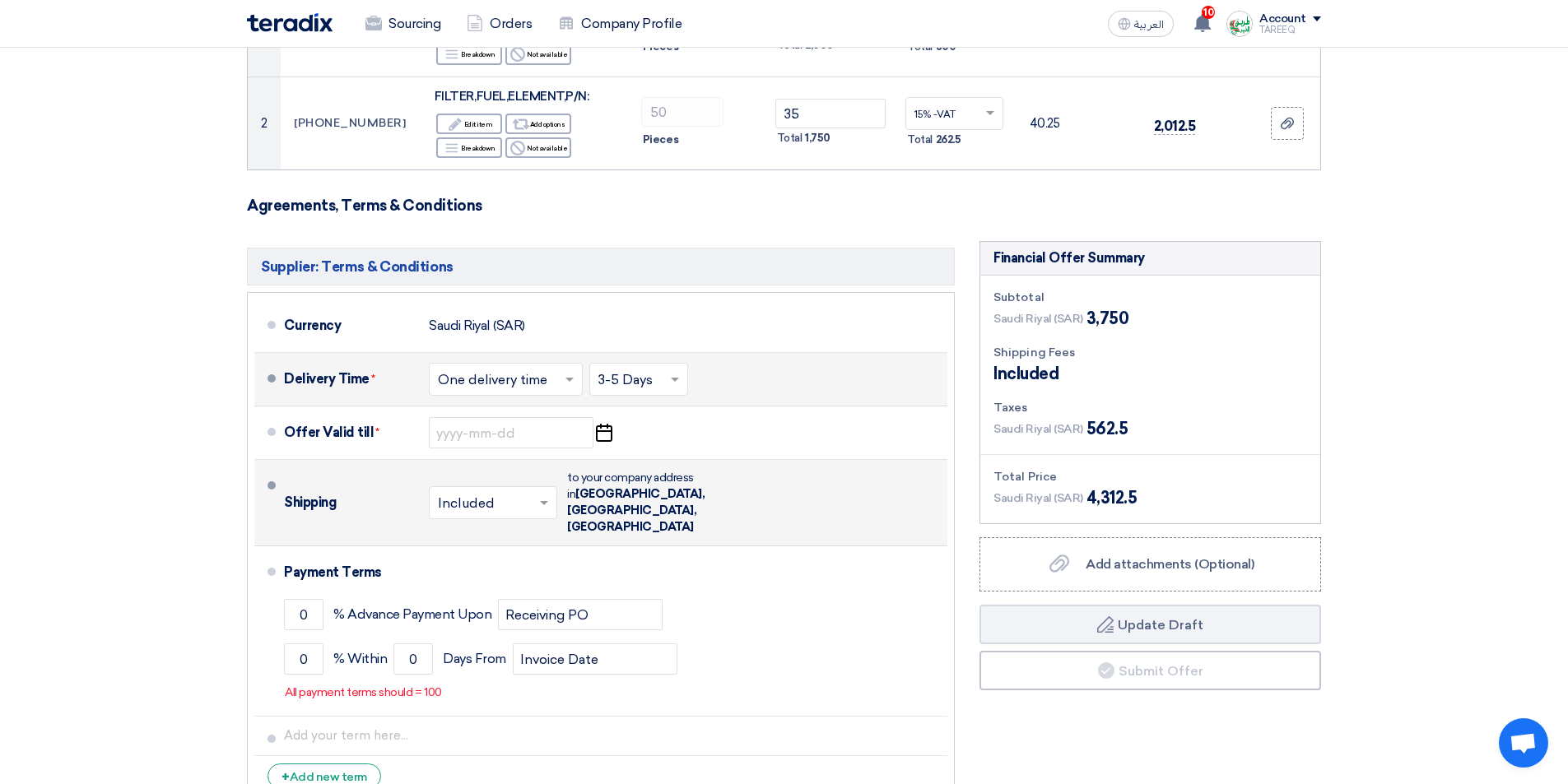
scroll to position [330, 0]
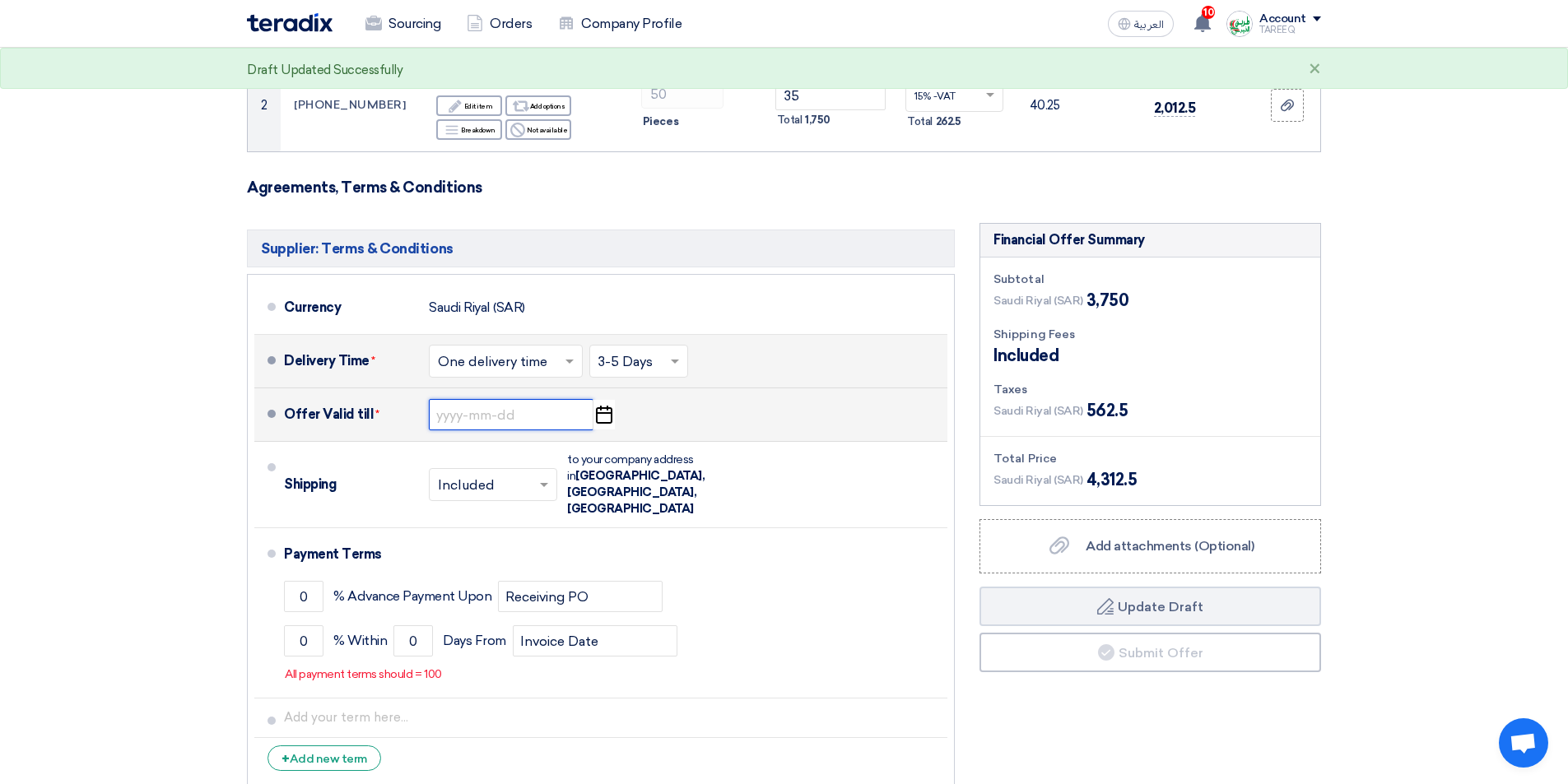
click at [495, 417] on input at bounding box center [511, 414] width 164 height 31
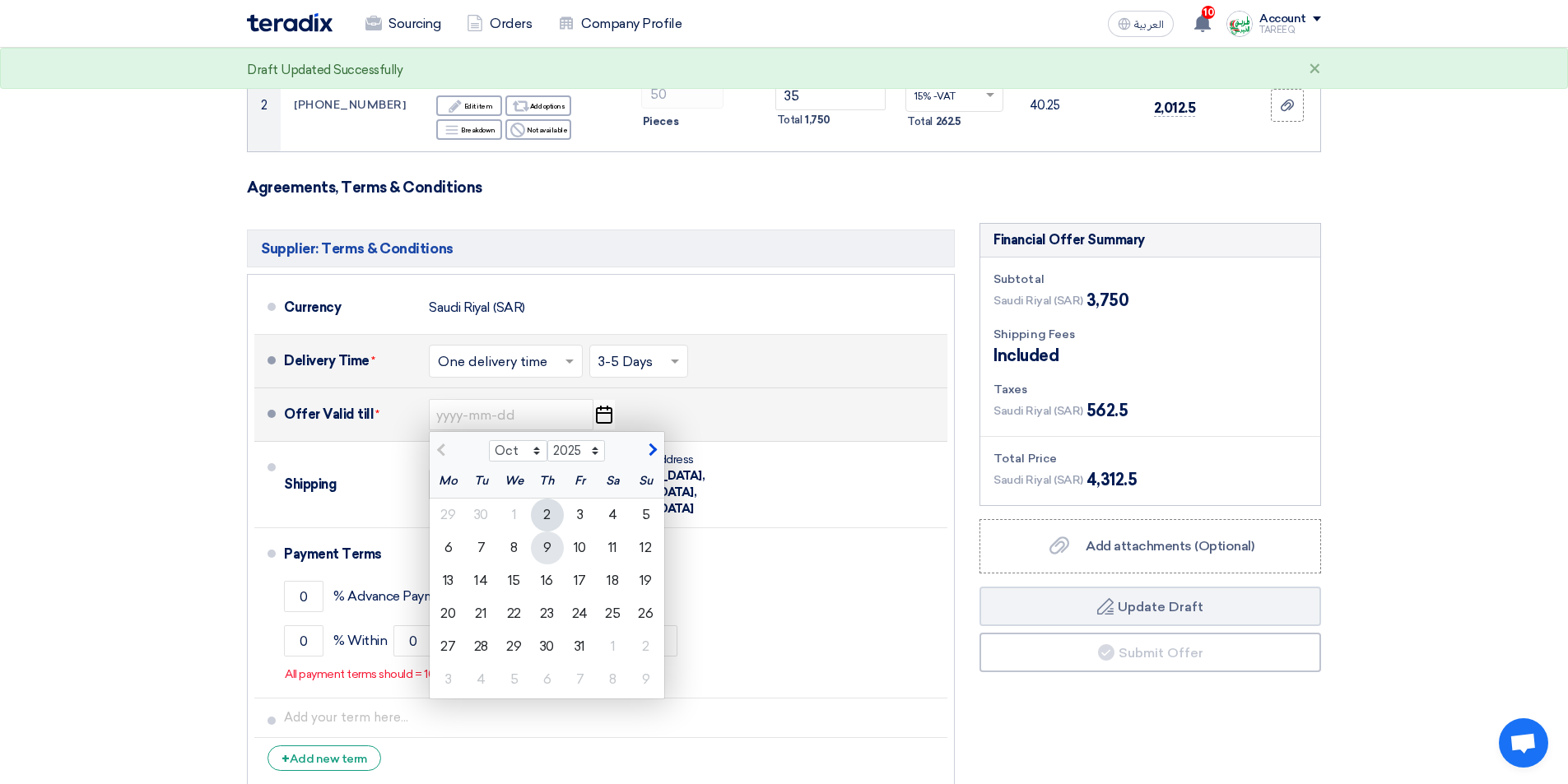
click at [549, 551] on div "9" at bounding box center [546, 547] width 33 height 33
type input "10/9/2025"
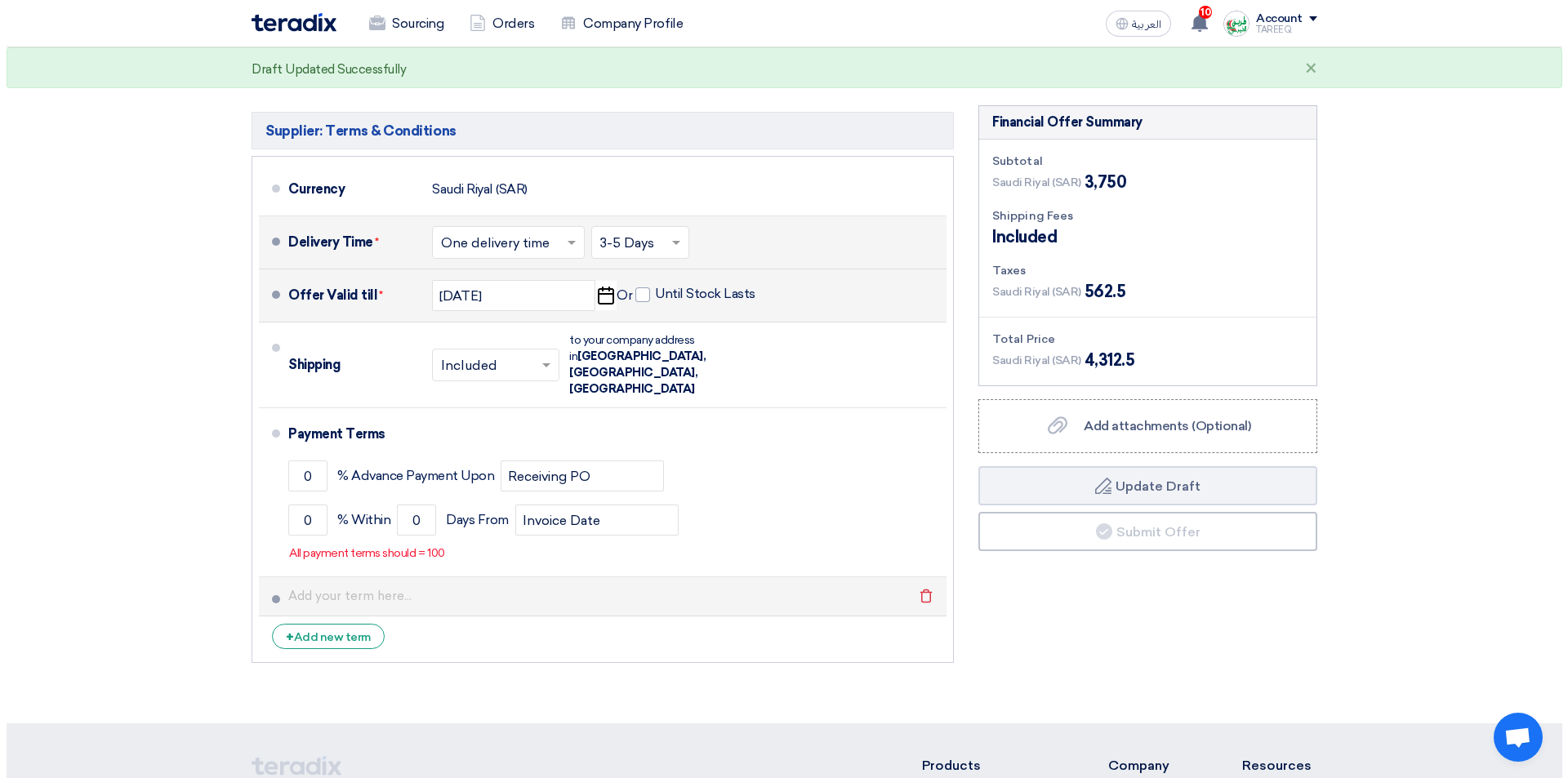
scroll to position [490, 0]
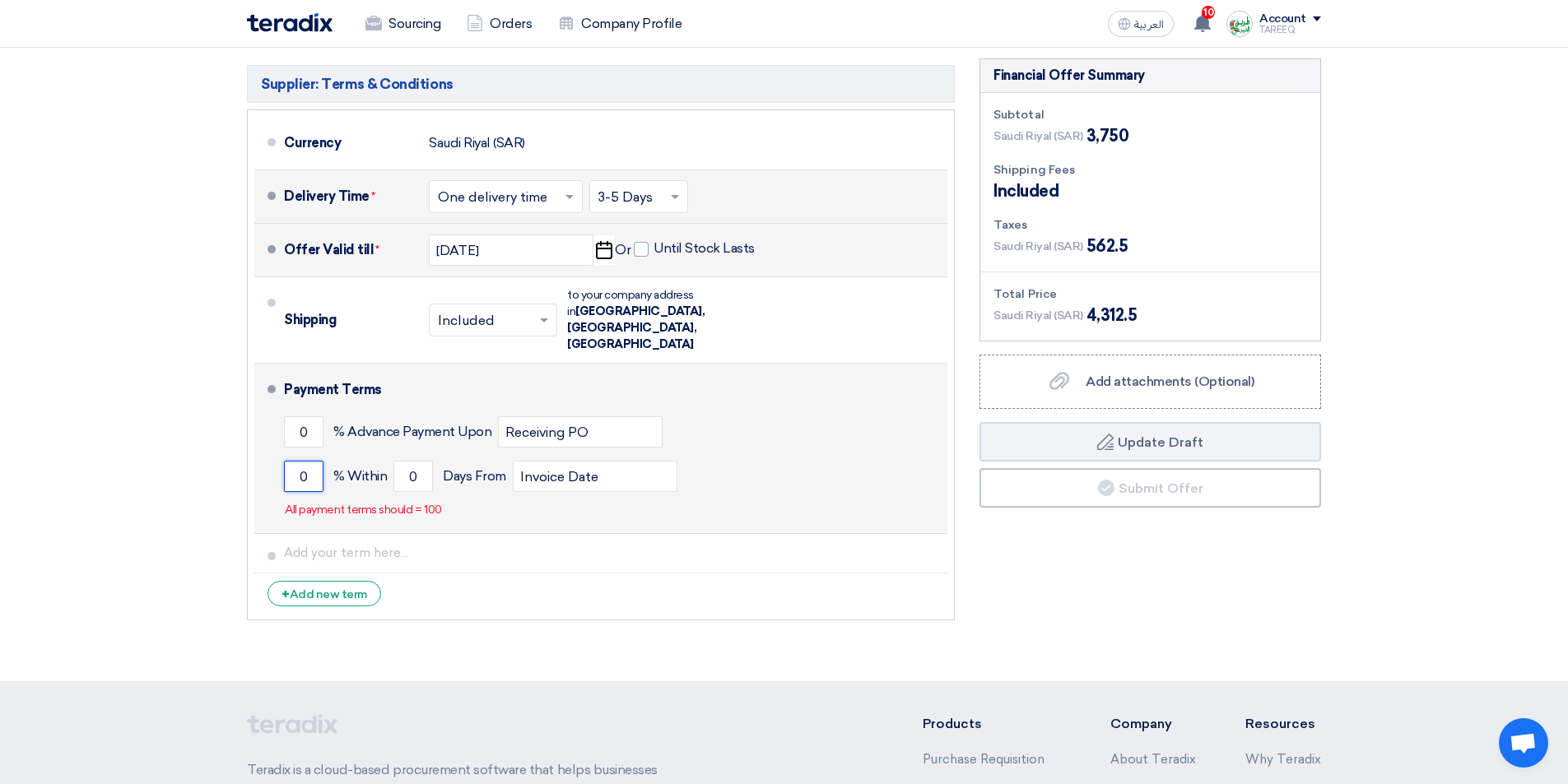
click at [291, 461] on input "0" at bounding box center [303, 476] width 39 height 31
type input "100"
click at [395, 461] on input "0" at bounding box center [413, 476] width 39 height 31
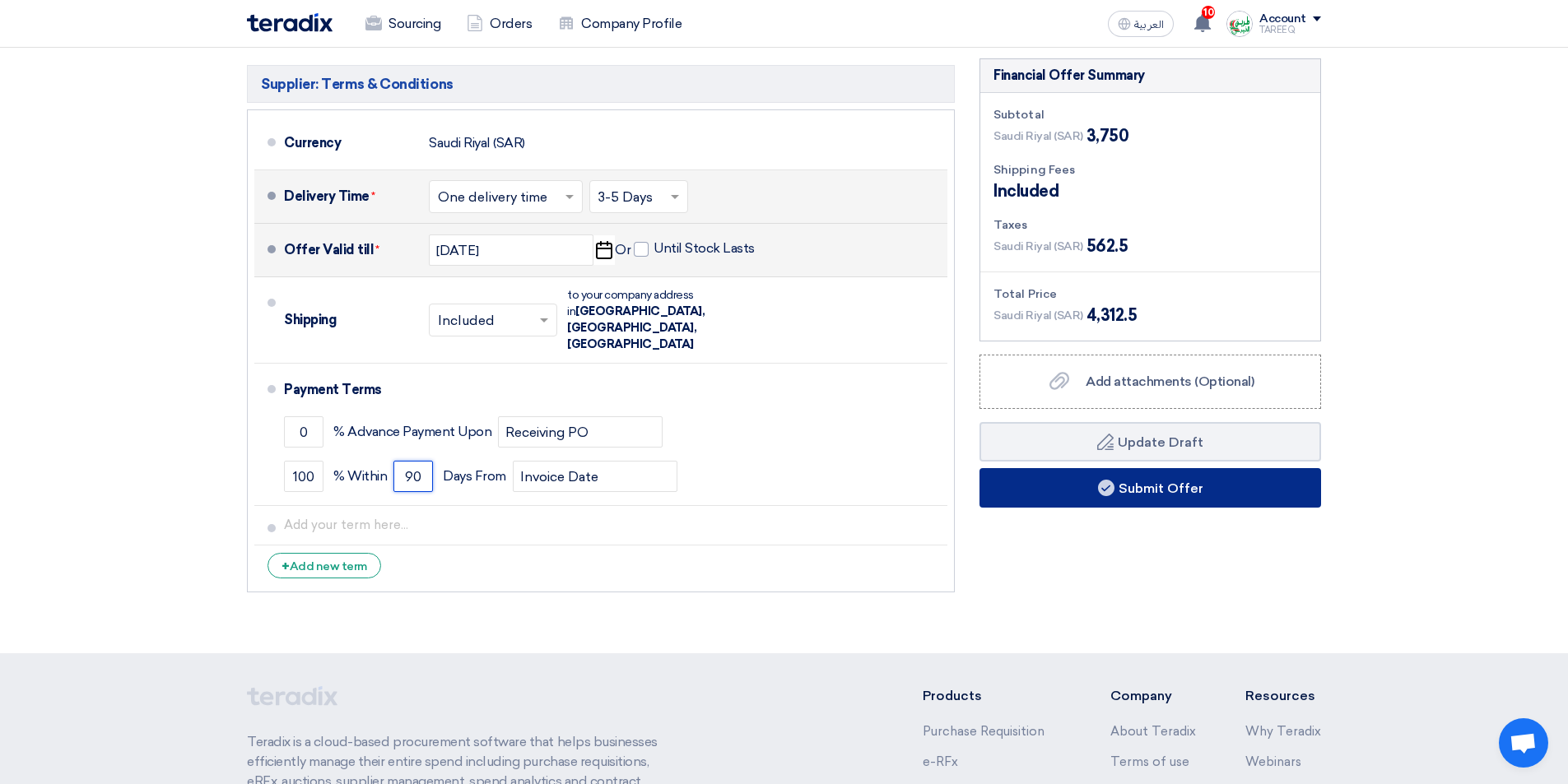
type input "90"
click at [1155, 489] on button "Submit Offer" at bounding box center [1150, 488] width 342 height 39
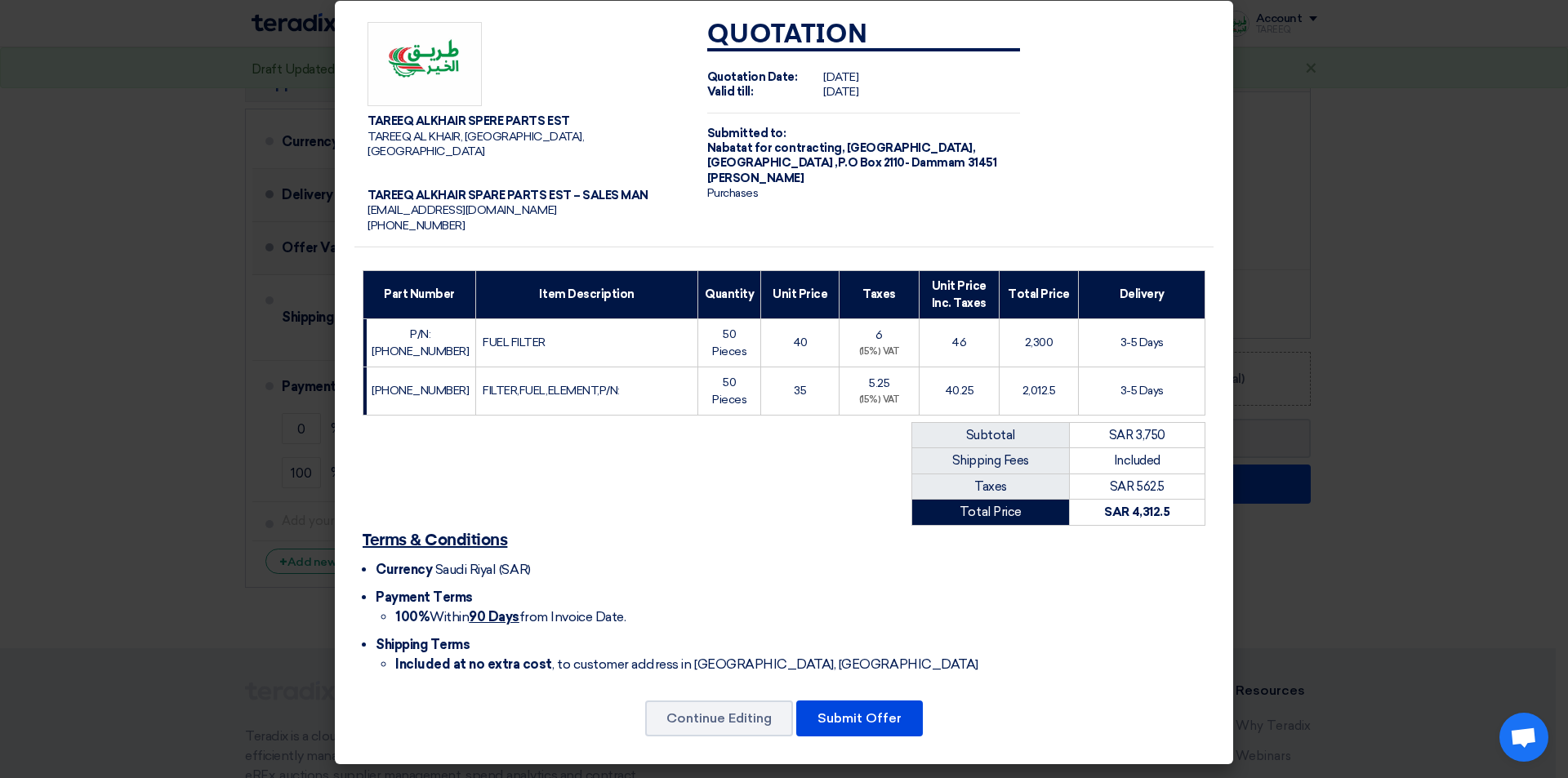
scroll to position [34, 0]
click at [873, 727] on button "Submit Offer" at bounding box center [860, 718] width 127 height 36
